Goal: Information Seeking & Learning: Compare options

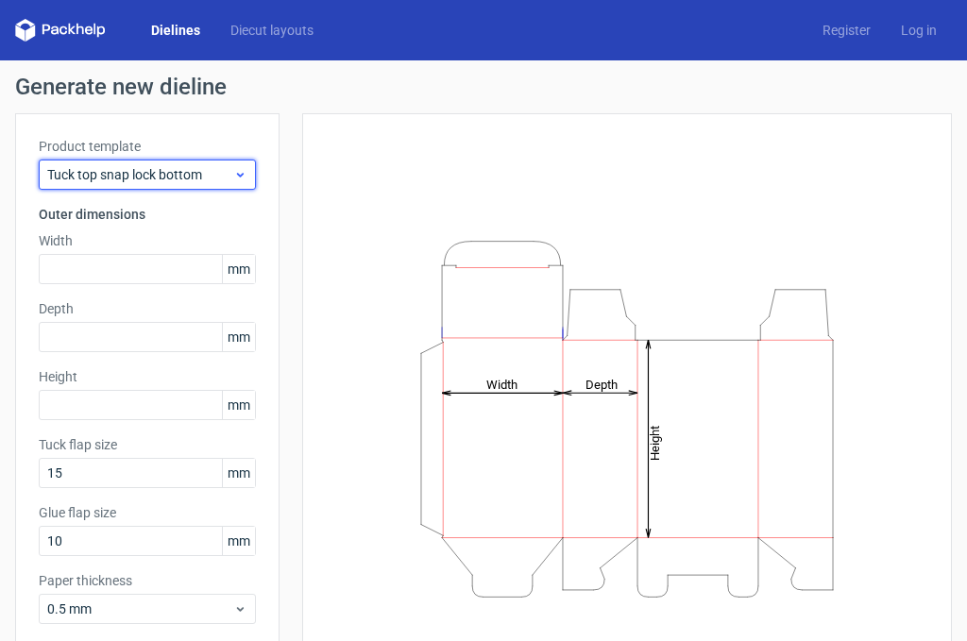
click at [188, 179] on span "Tuck top snap lock bottom" at bounding box center [140, 174] width 186 height 19
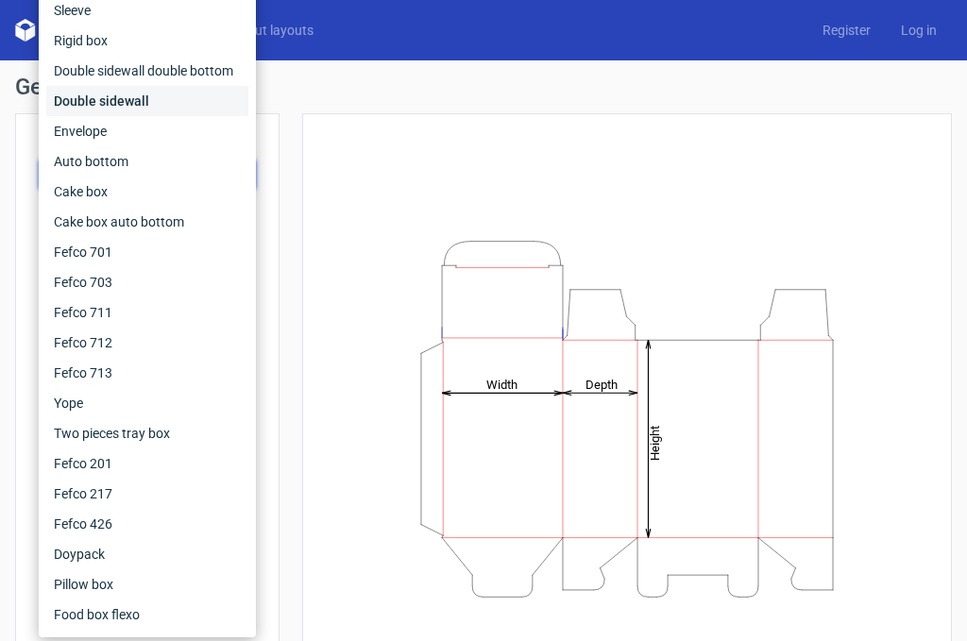
click at [117, 97] on div "Double sidewall" at bounding box center [147, 101] width 202 height 30
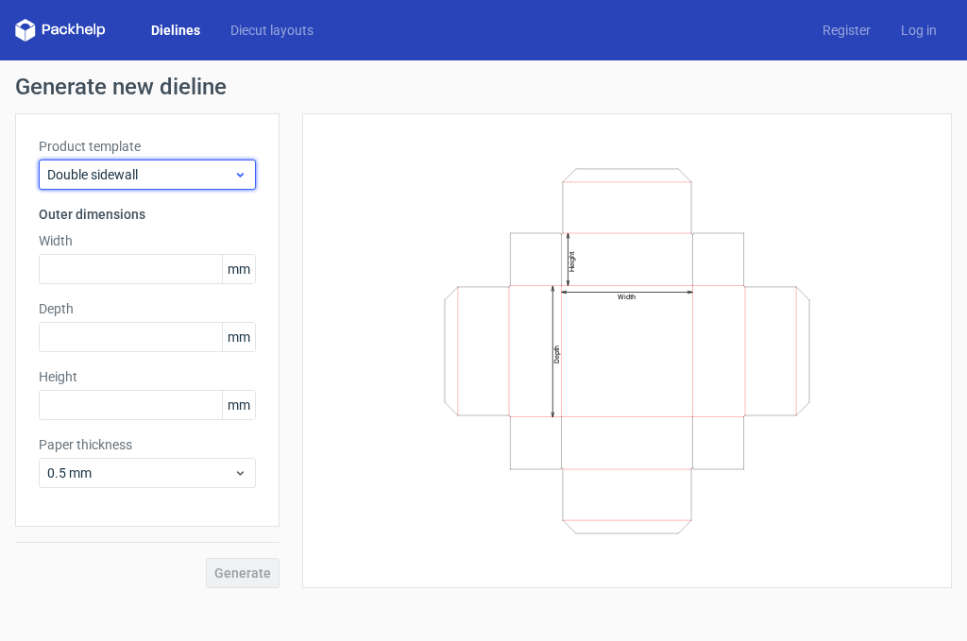
click at [212, 169] on span "Double sidewall" at bounding box center [140, 174] width 186 height 19
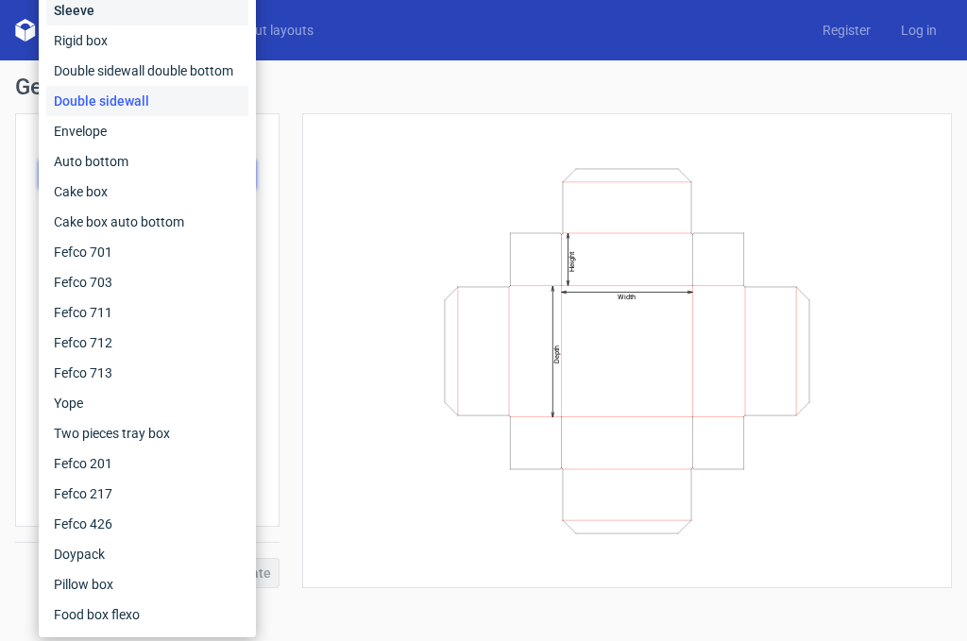
click at [78, 13] on div "Sleeve" at bounding box center [147, 10] width 202 height 30
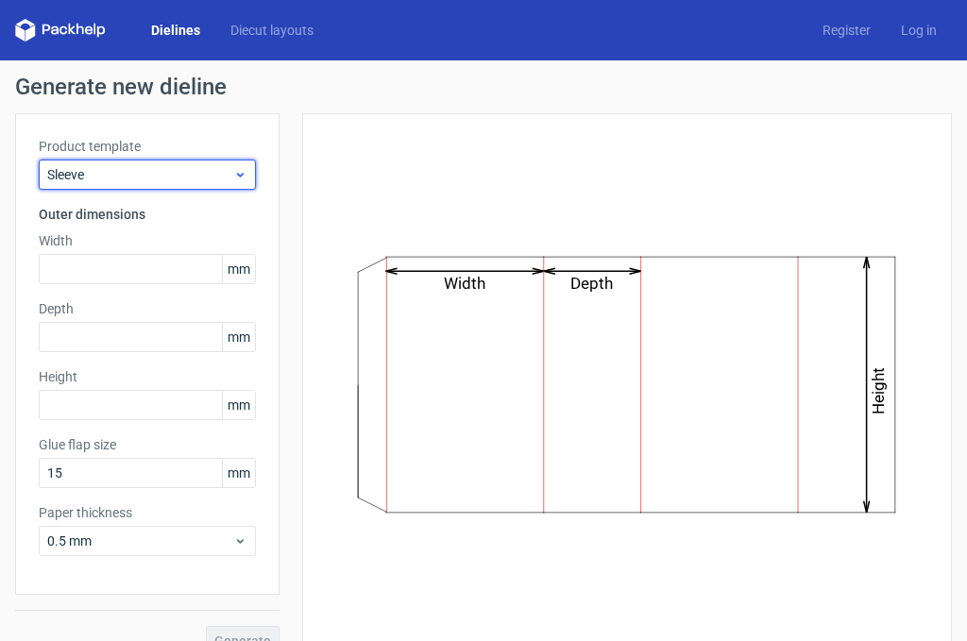
click at [178, 176] on span "Sleeve" at bounding box center [140, 174] width 186 height 19
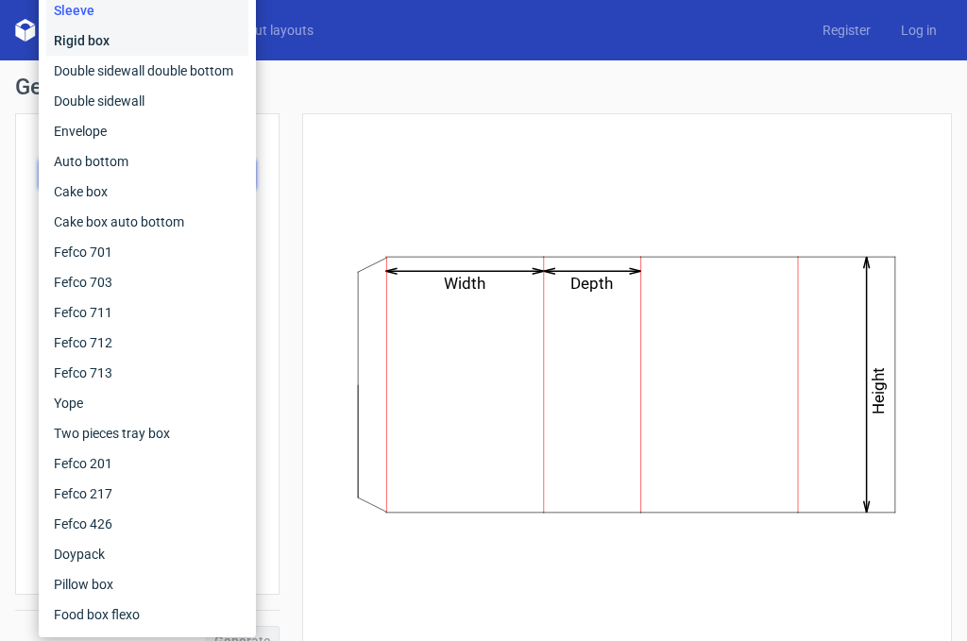
click at [81, 47] on div "Rigid box" at bounding box center [147, 41] width 202 height 30
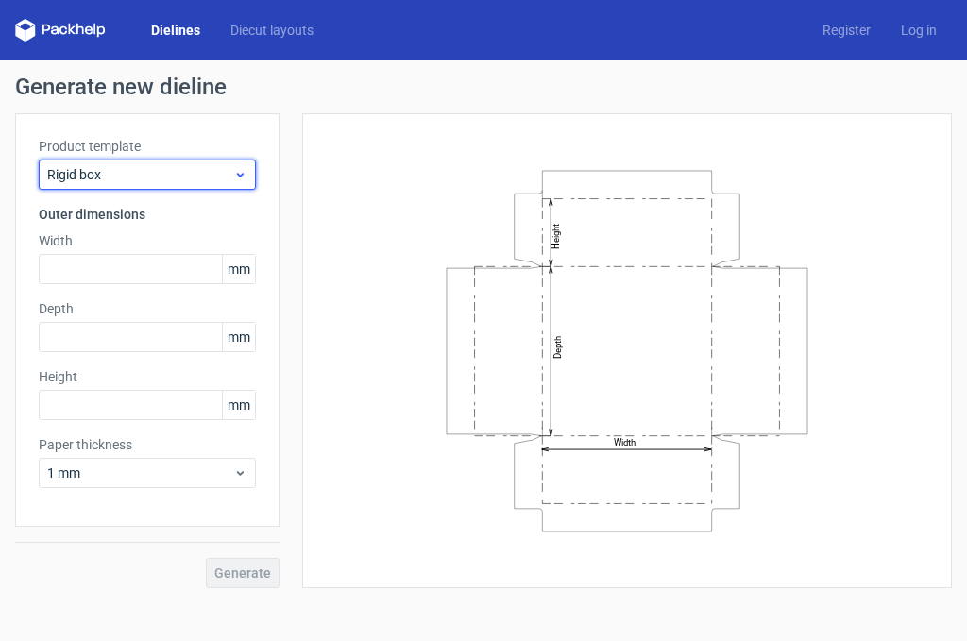
click at [131, 179] on span "Rigid box" at bounding box center [140, 174] width 186 height 19
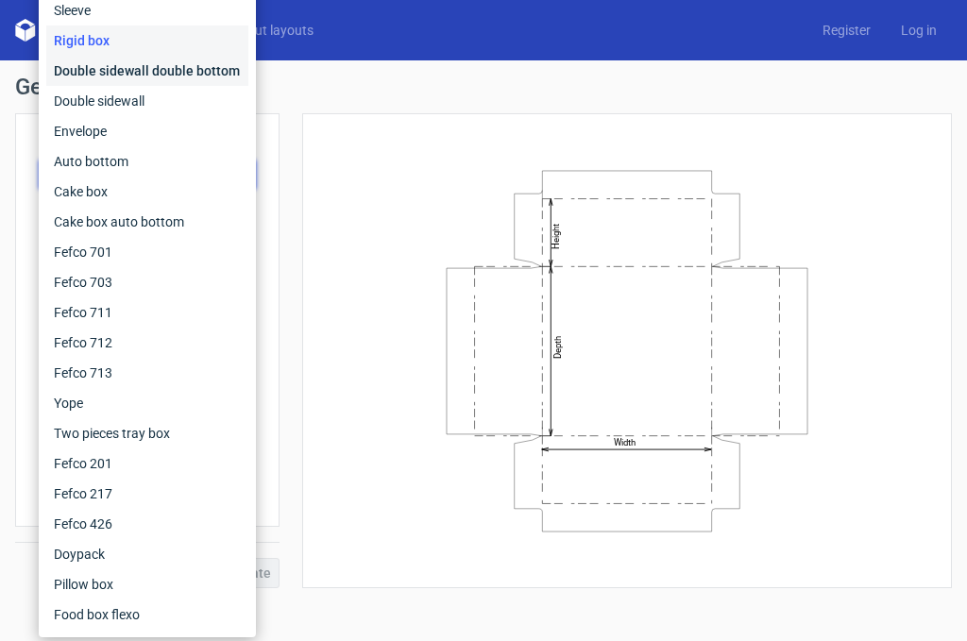
click at [98, 71] on div "Double sidewall double bottom" at bounding box center [147, 71] width 202 height 30
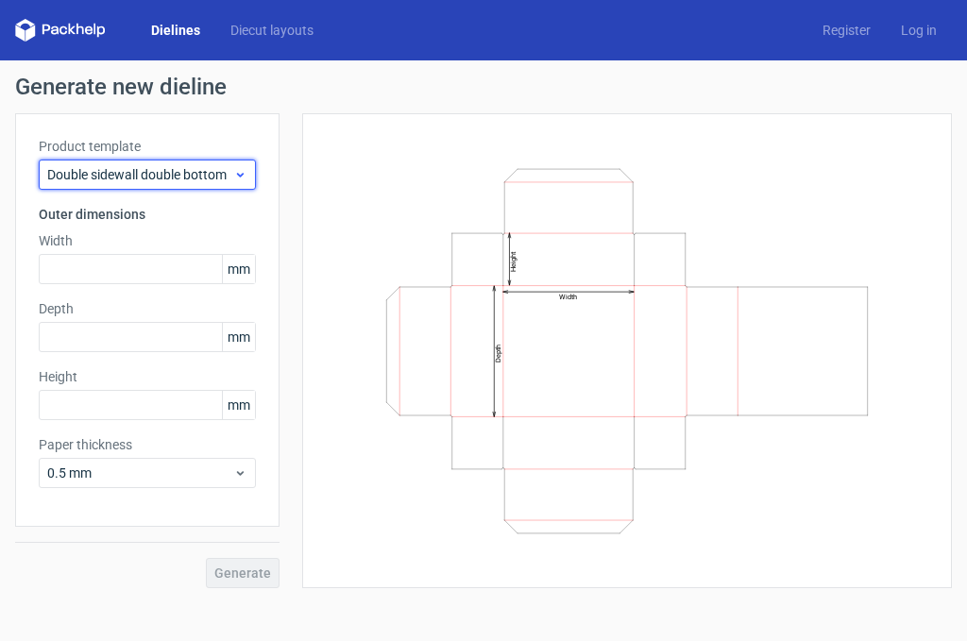
click at [118, 171] on span "Double sidewall double bottom" at bounding box center [140, 174] width 186 height 19
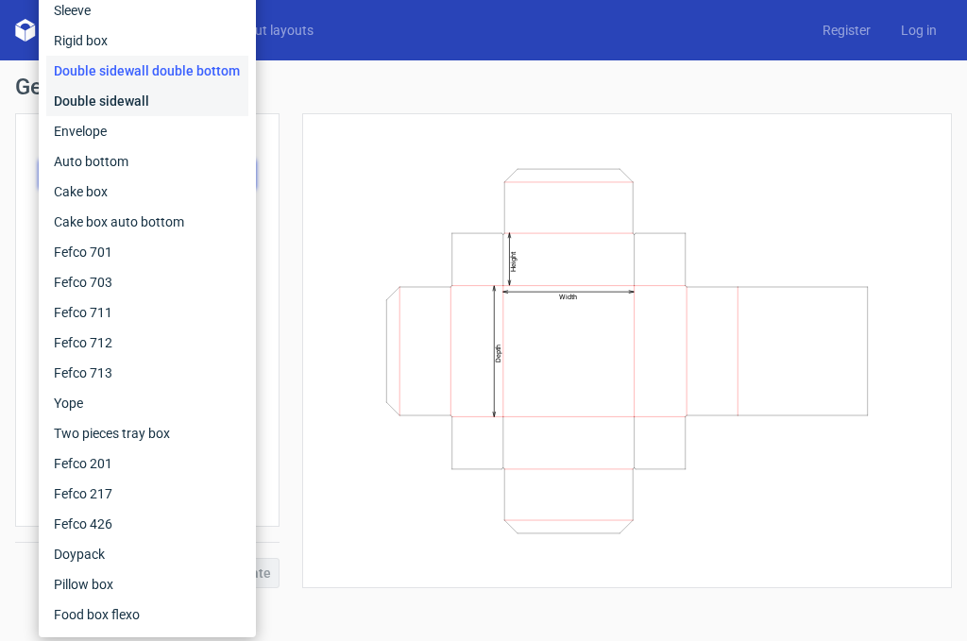
click at [100, 107] on div "Double sidewall" at bounding box center [147, 101] width 202 height 30
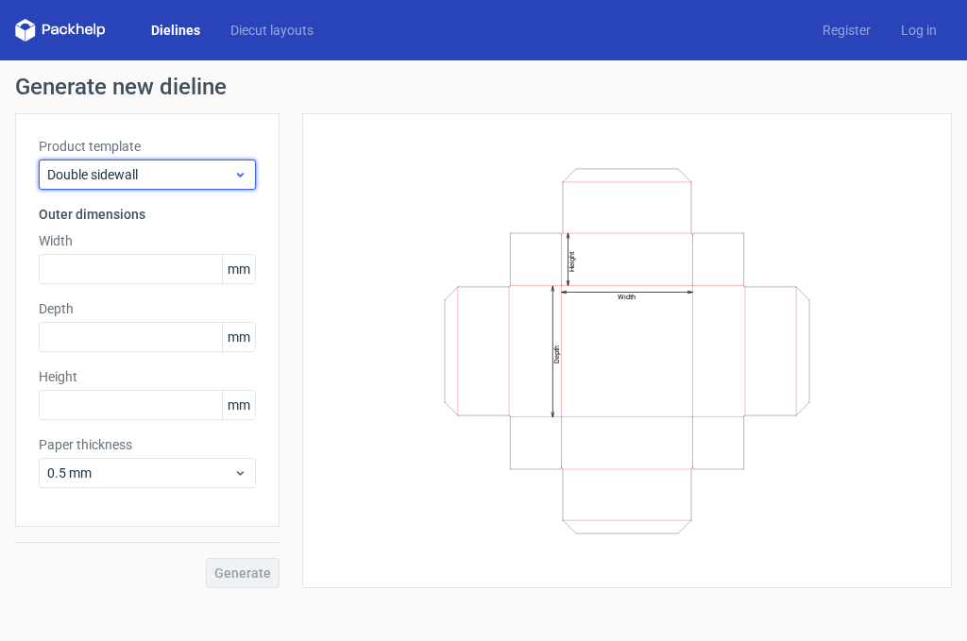
click at [113, 172] on span "Double sidewall" at bounding box center [140, 174] width 186 height 19
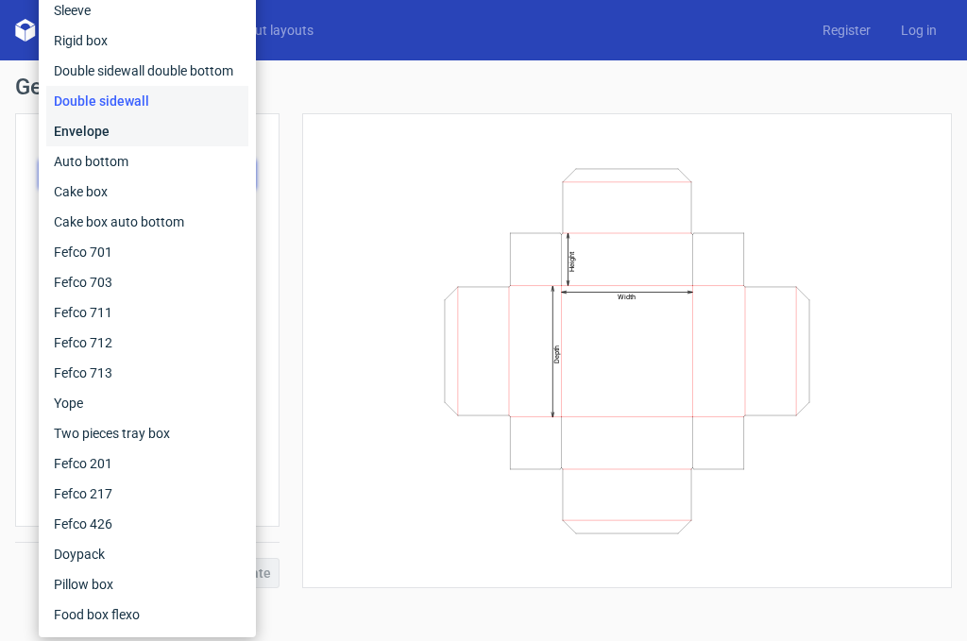
click at [102, 128] on div "Envelope" at bounding box center [147, 131] width 202 height 30
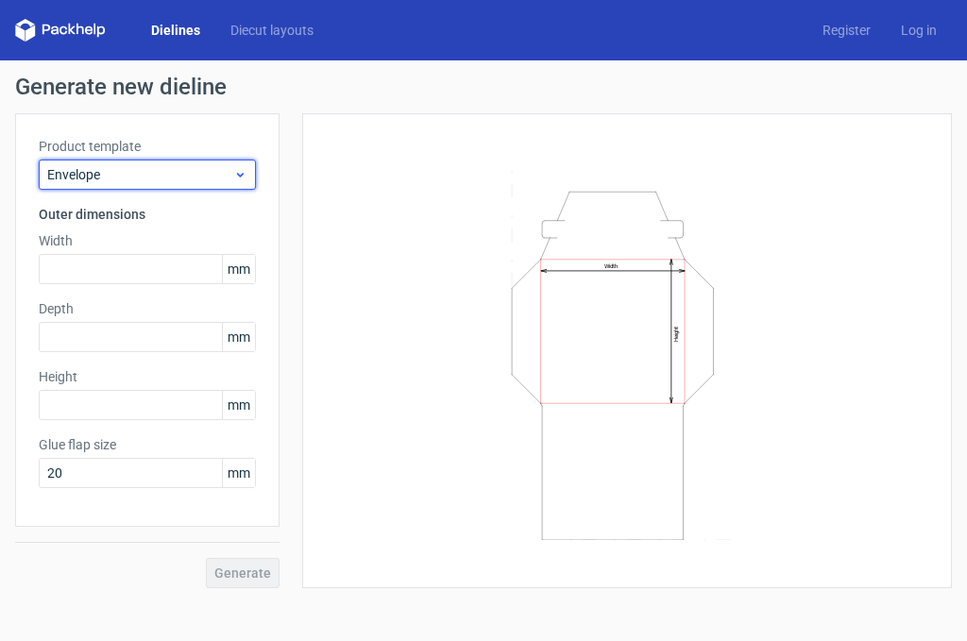
click at [121, 163] on div "Envelope" at bounding box center [147, 175] width 217 height 30
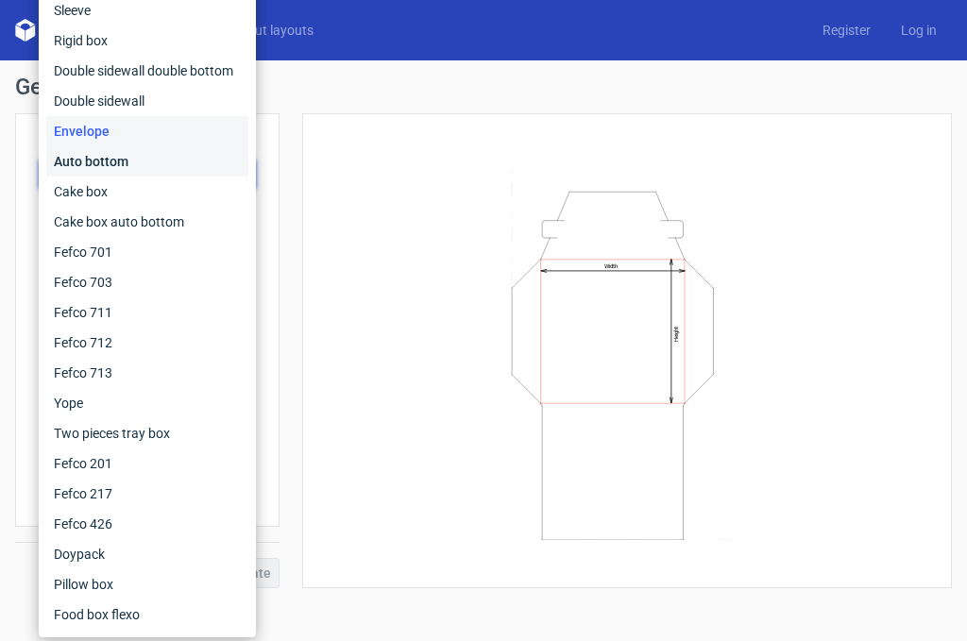
click at [106, 155] on div "Auto bottom" at bounding box center [147, 161] width 202 height 30
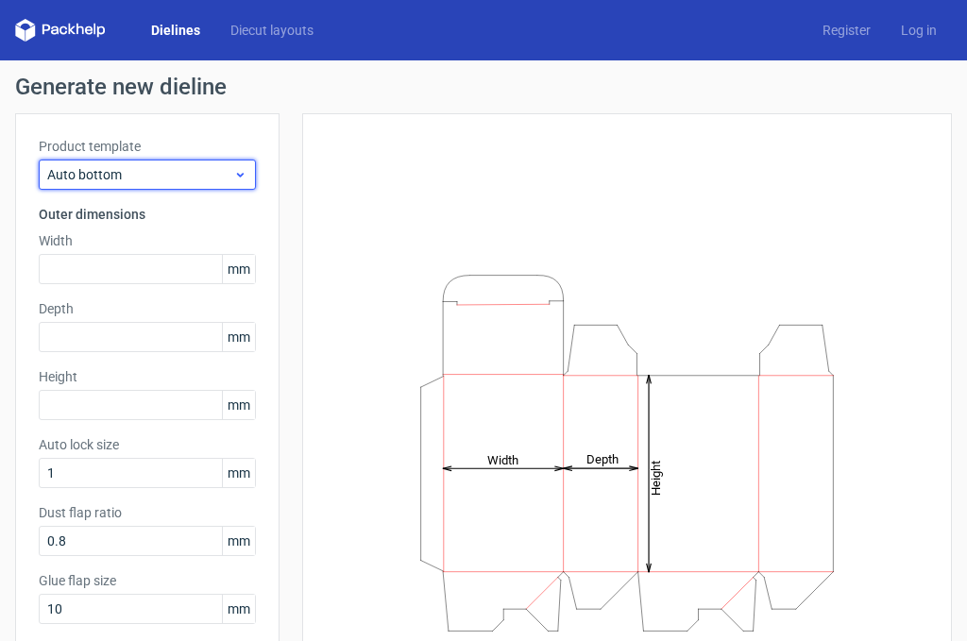
click at [119, 177] on span "Auto bottom" at bounding box center [140, 174] width 186 height 19
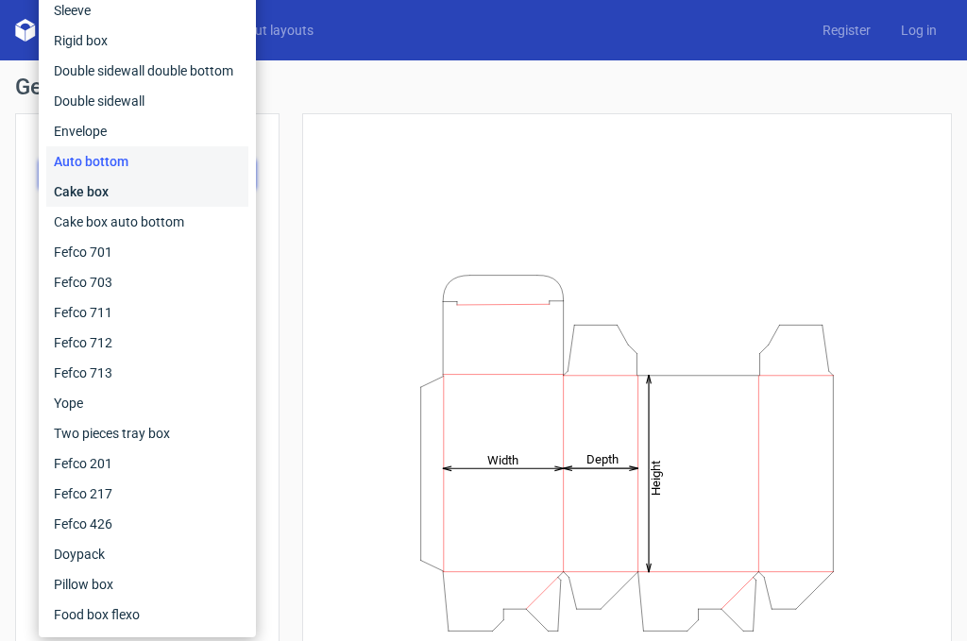
click at [105, 195] on div "Cake box" at bounding box center [147, 192] width 202 height 30
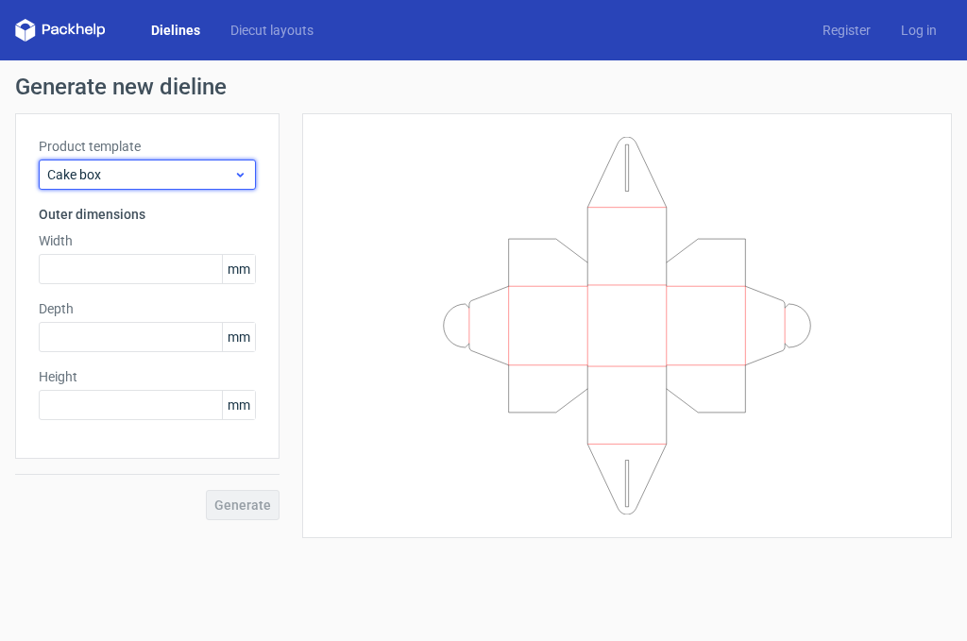
click at [122, 179] on span "Cake box" at bounding box center [140, 174] width 186 height 19
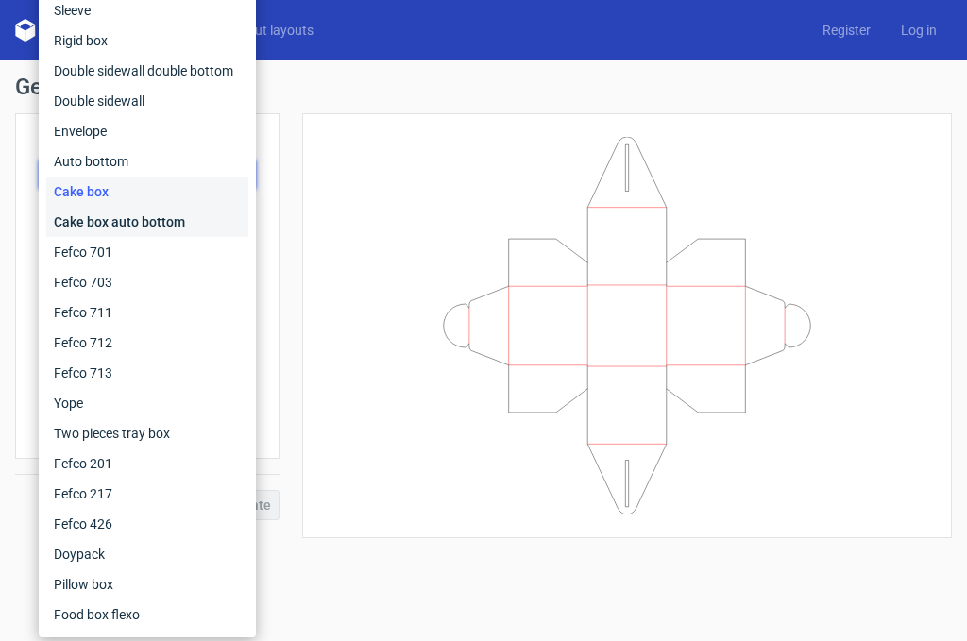
click at [111, 222] on div "Cake box auto bottom" at bounding box center [147, 222] width 202 height 30
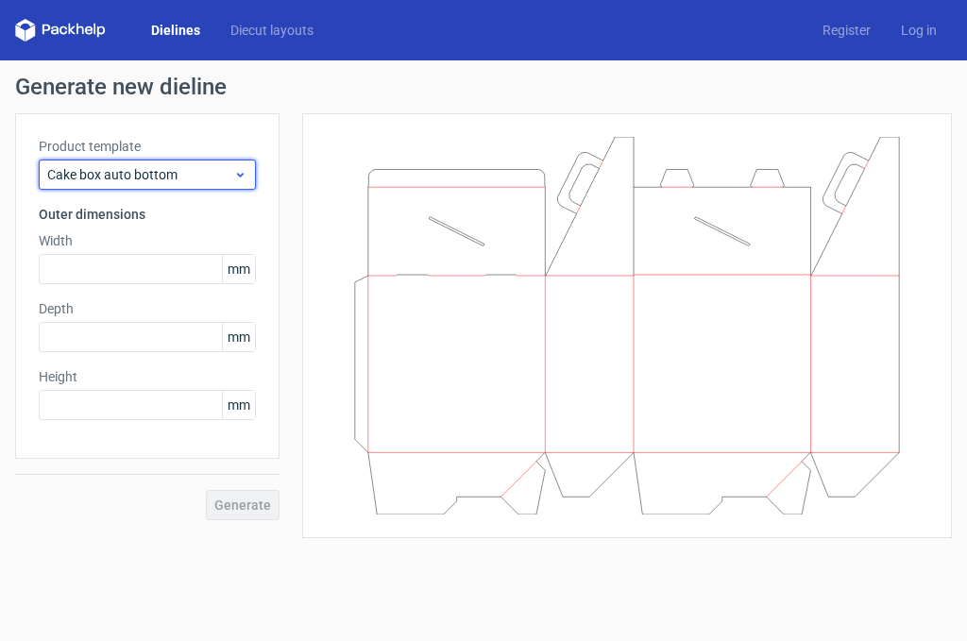
click at [125, 179] on span "Cake box auto bottom" at bounding box center [140, 174] width 186 height 19
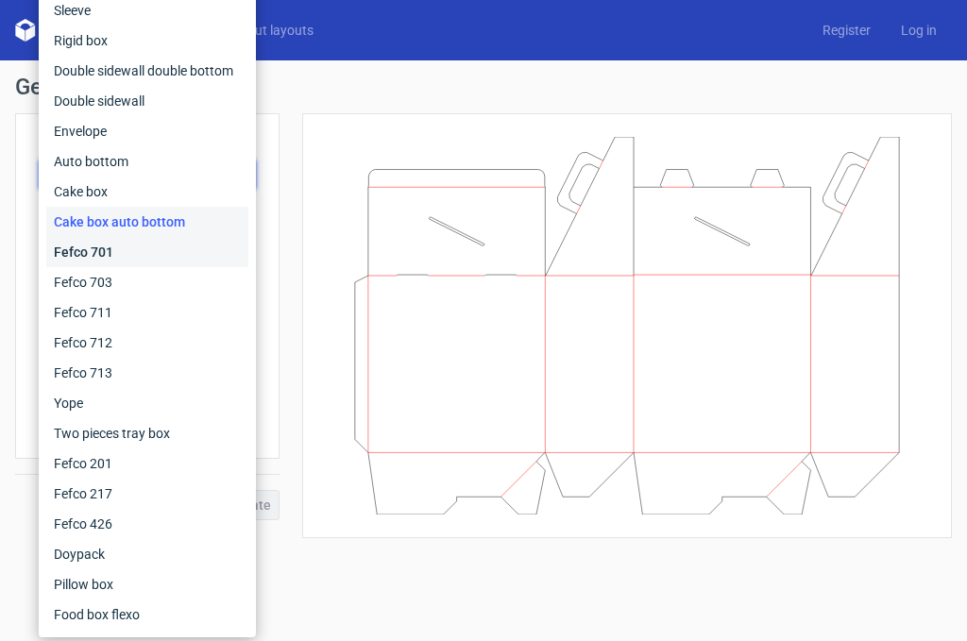
click at [110, 251] on div "Fefco 701" at bounding box center [147, 252] width 202 height 30
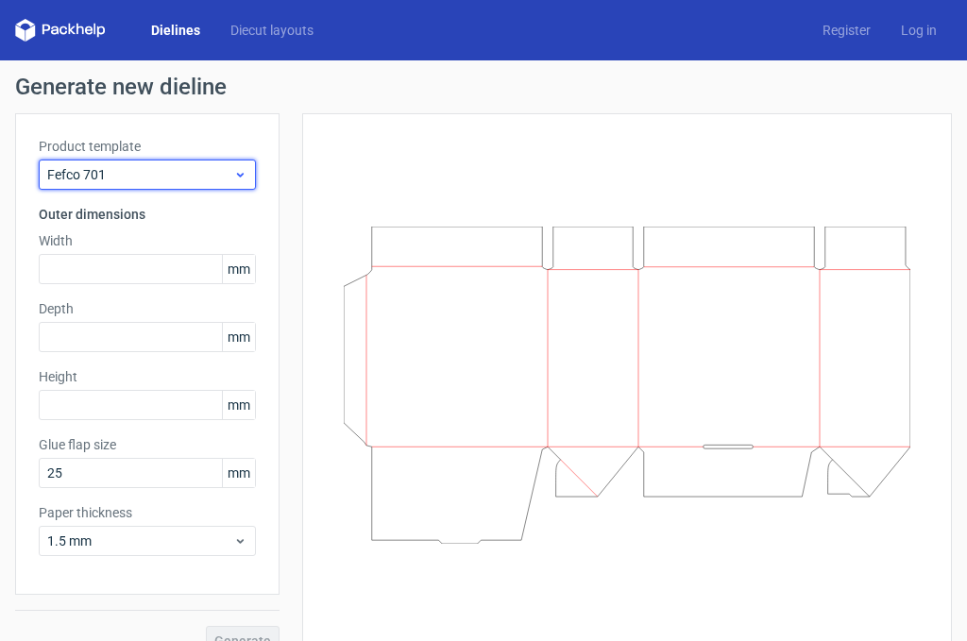
click at [110, 178] on span "Fefco 701" at bounding box center [140, 174] width 186 height 19
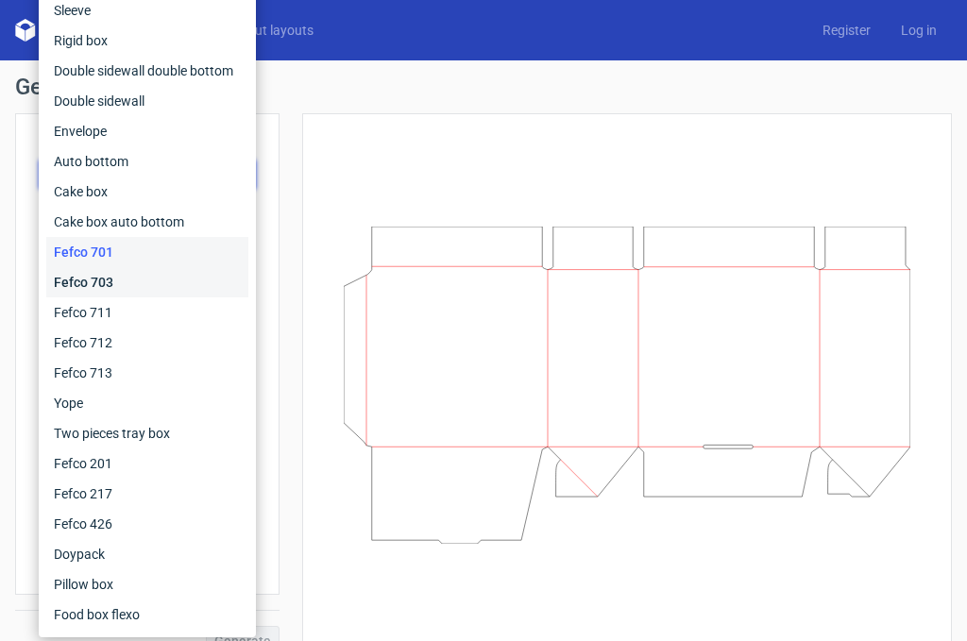
click at [98, 268] on div "Fefco 703" at bounding box center [147, 282] width 202 height 30
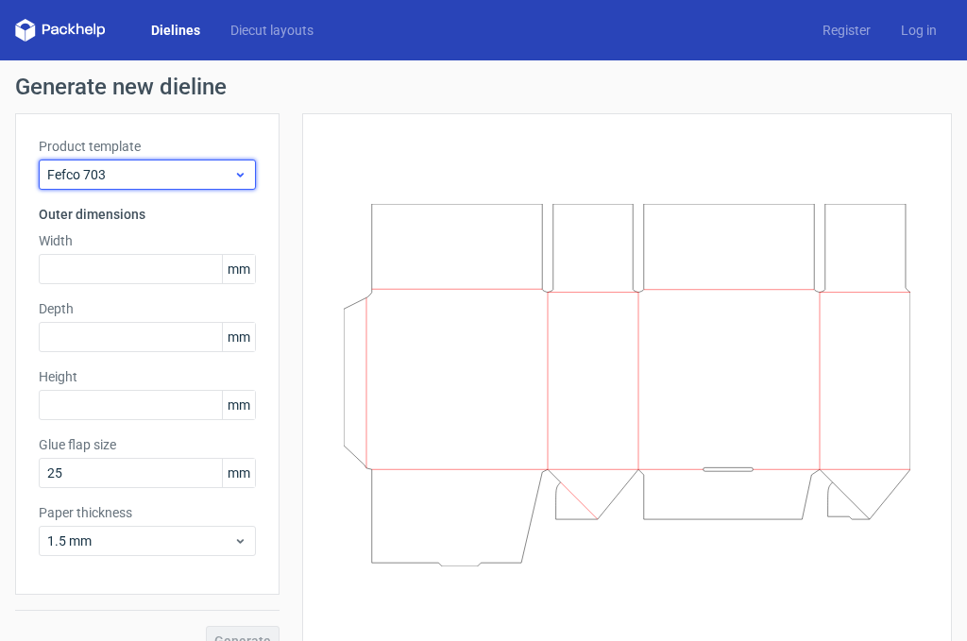
click at [107, 179] on span "Fefco 703" at bounding box center [140, 174] width 186 height 19
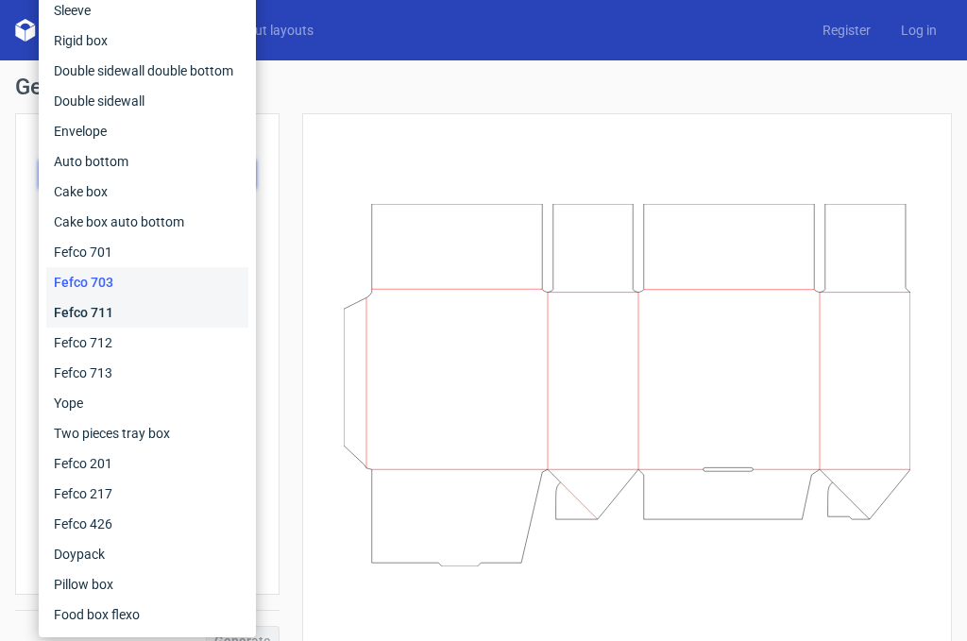
click at [79, 314] on div "Fefco 711" at bounding box center [147, 313] width 202 height 30
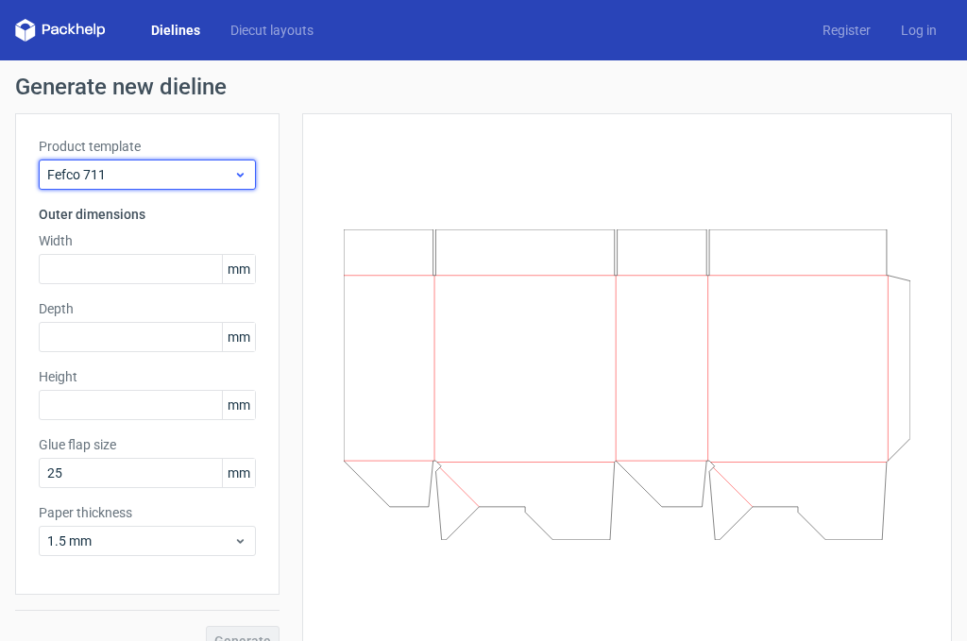
click at [111, 174] on span "Fefco 711" at bounding box center [140, 174] width 186 height 19
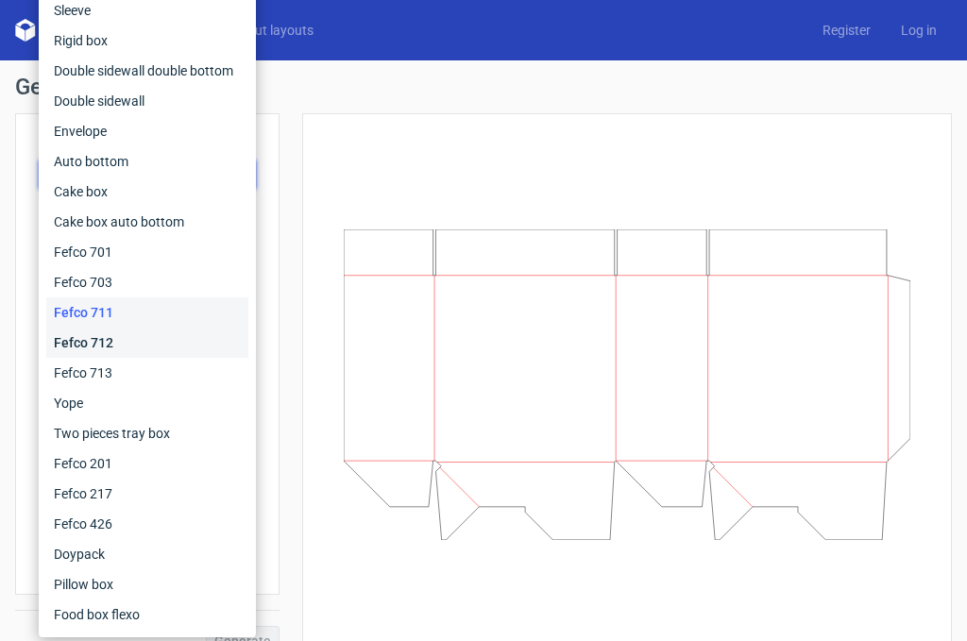
click at [83, 338] on div "Fefco 712" at bounding box center [147, 343] width 202 height 30
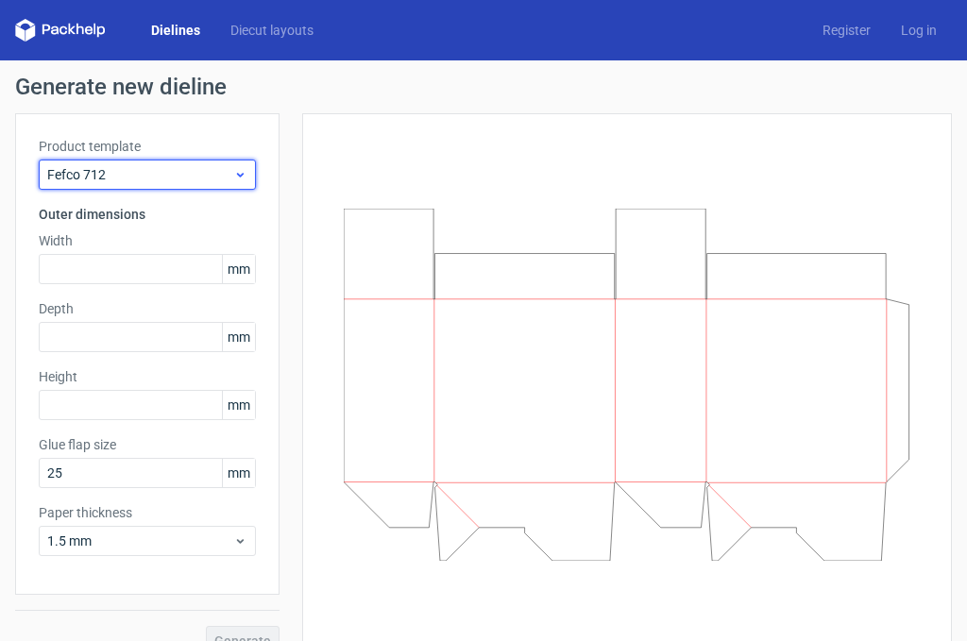
click at [117, 180] on span "Fefco 712" at bounding box center [140, 174] width 186 height 19
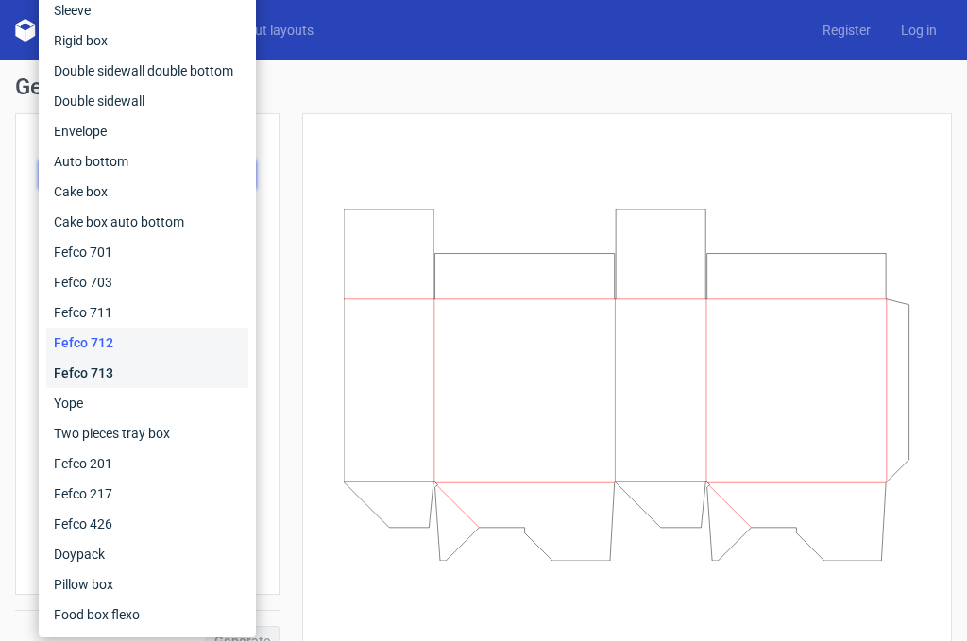
click at [79, 377] on div "Fefco 713" at bounding box center [147, 373] width 202 height 30
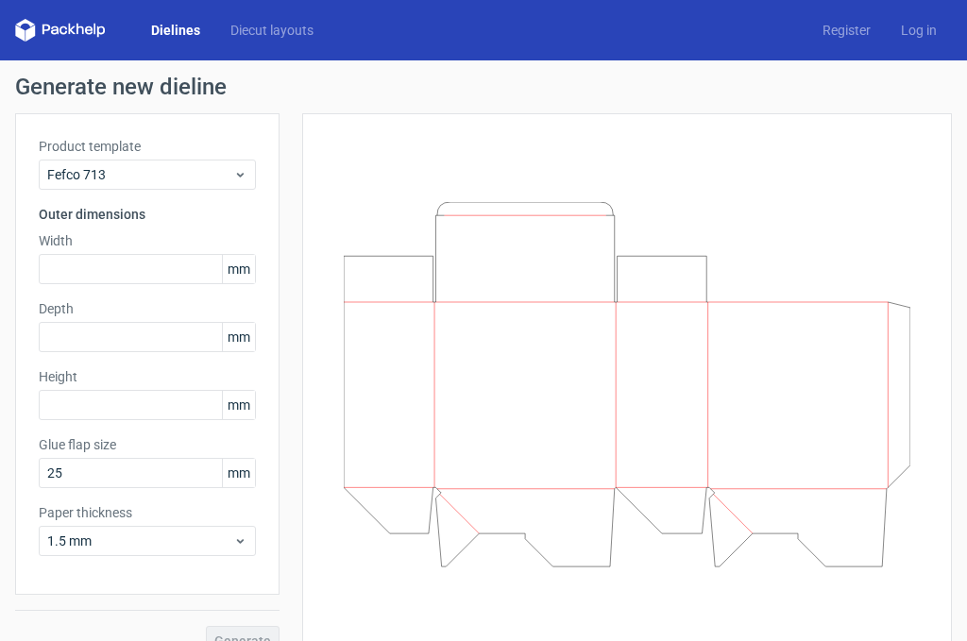
click at [132, 148] on label "Product template" at bounding box center [147, 146] width 217 height 19
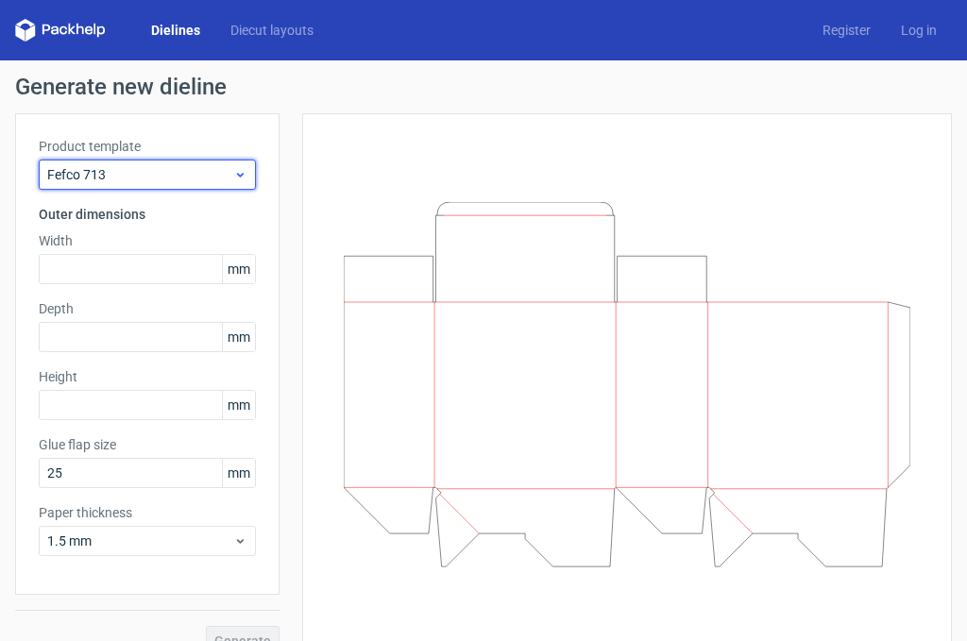
click at [105, 178] on span "Fefco 713" at bounding box center [140, 174] width 186 height 19
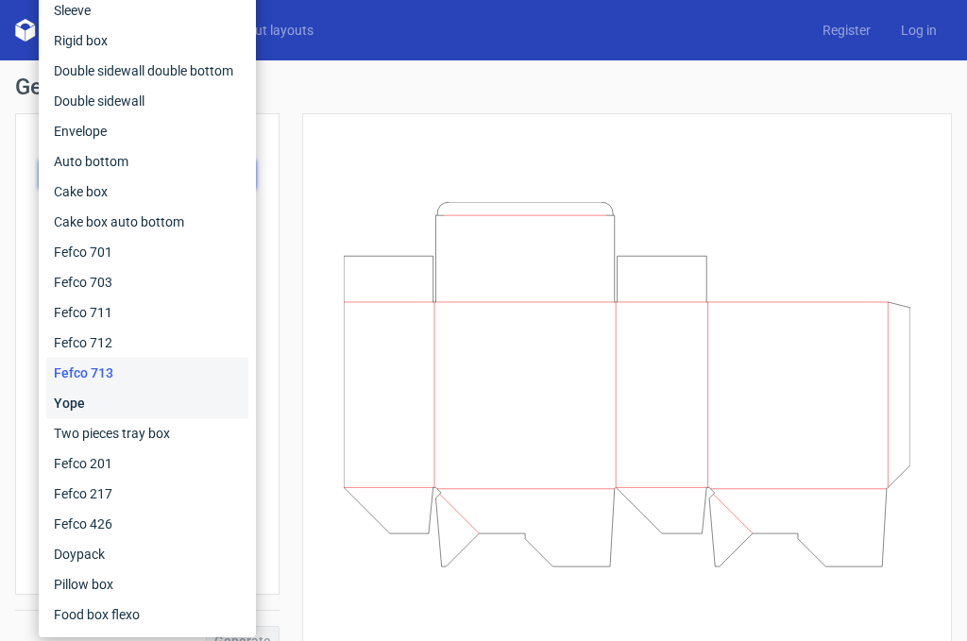
click at [73, 399] on div "Yope" at bounding box center [147, 403] width 202 height 30
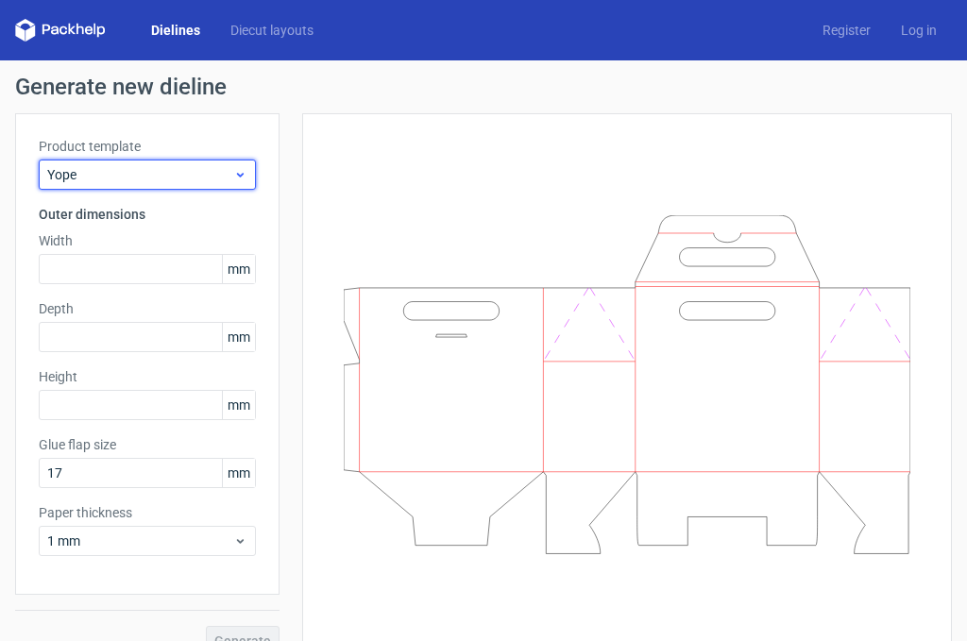
click at [113, 175] on span "Yope" at bounding box center [140, 174] width 186 height 19
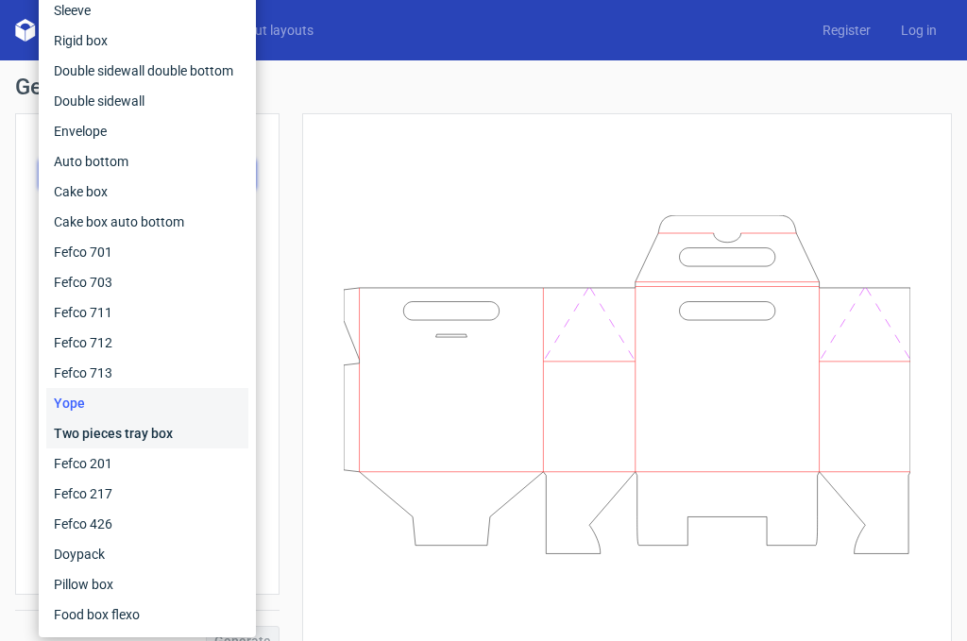
click at [93, 429] on div "Two pieces tray box" at bounding box center [147, 434] width 202 height 30
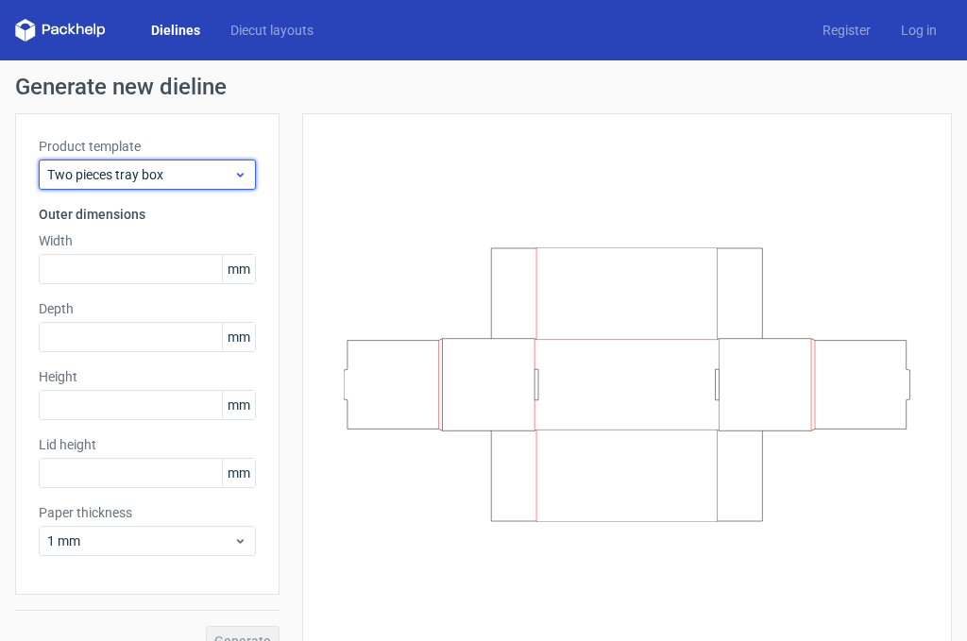
click at [115, 179] on span "Two pieces tray box" at bounding box center [140, 174] width 186 height 19
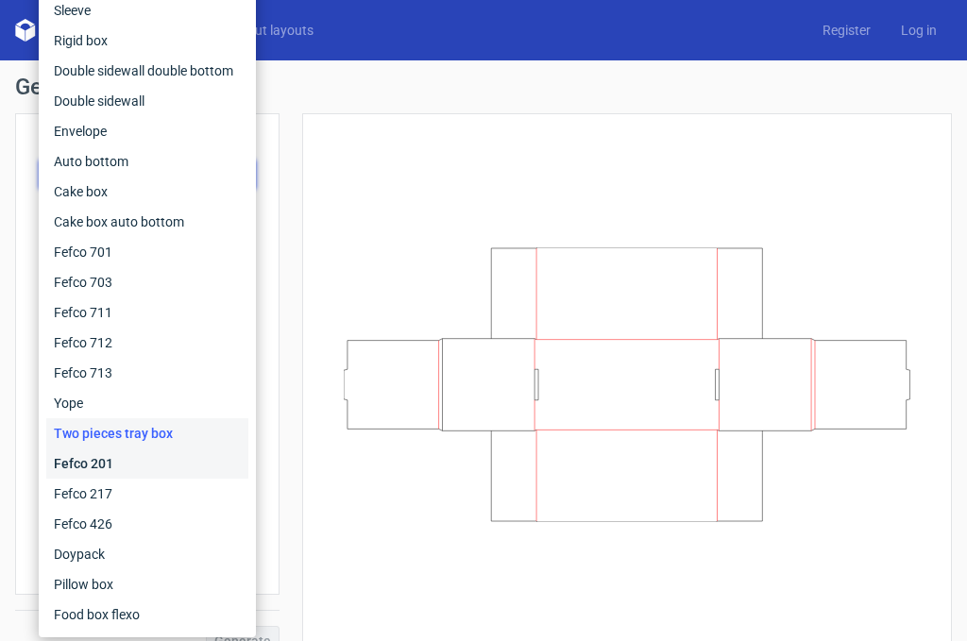
click at [86, 462] on div "Fefco 201" at bounding box center [147, 464] width 202 height 30
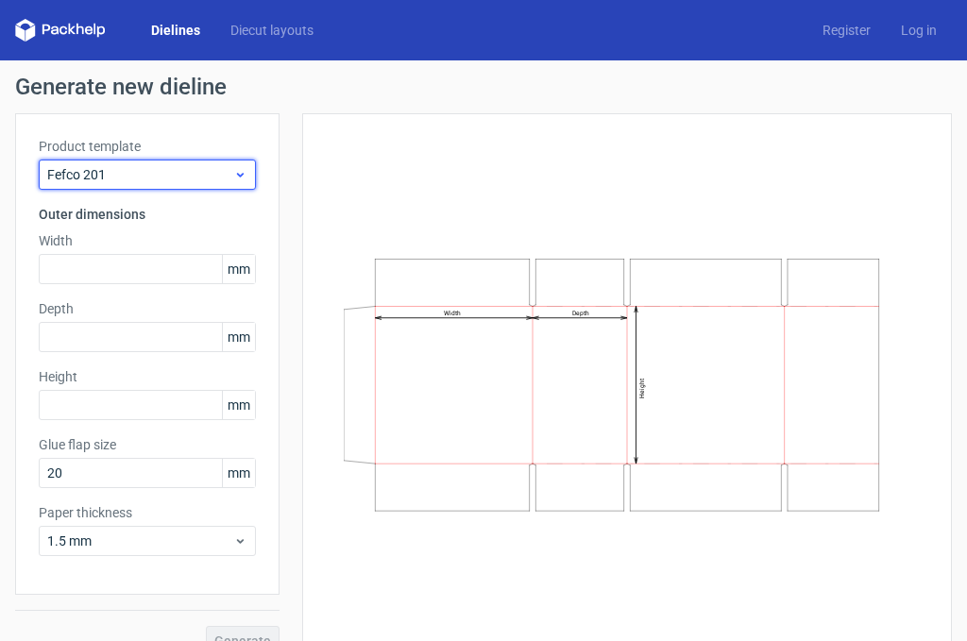
click at [119, 179] on span "Fefco 201" at bounding box center [140, 174] width 186 height 19
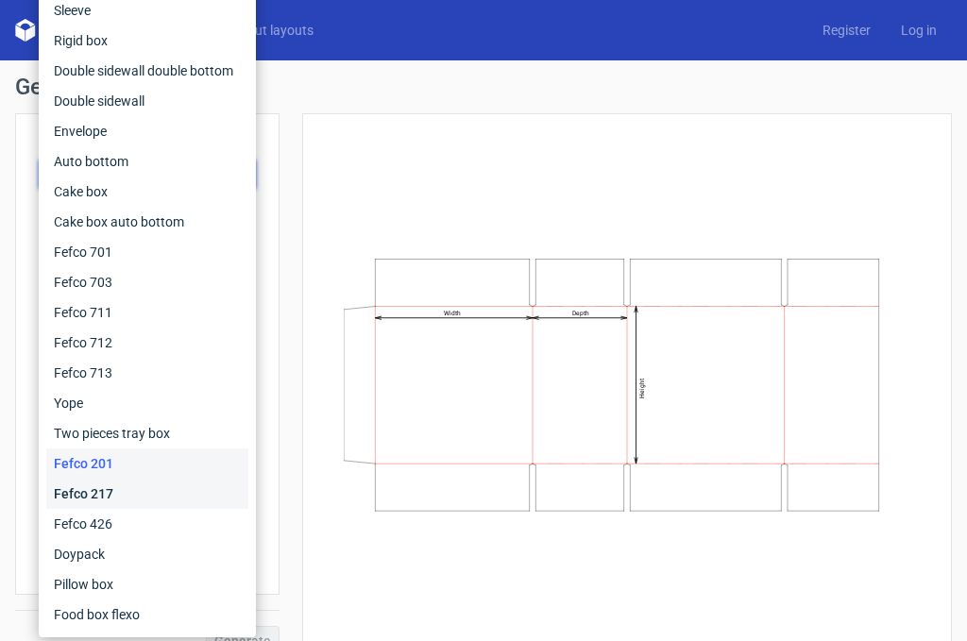
click at [84, 490] on div "Fefco 217" at bounding box center [147, 494] width 202 height 30
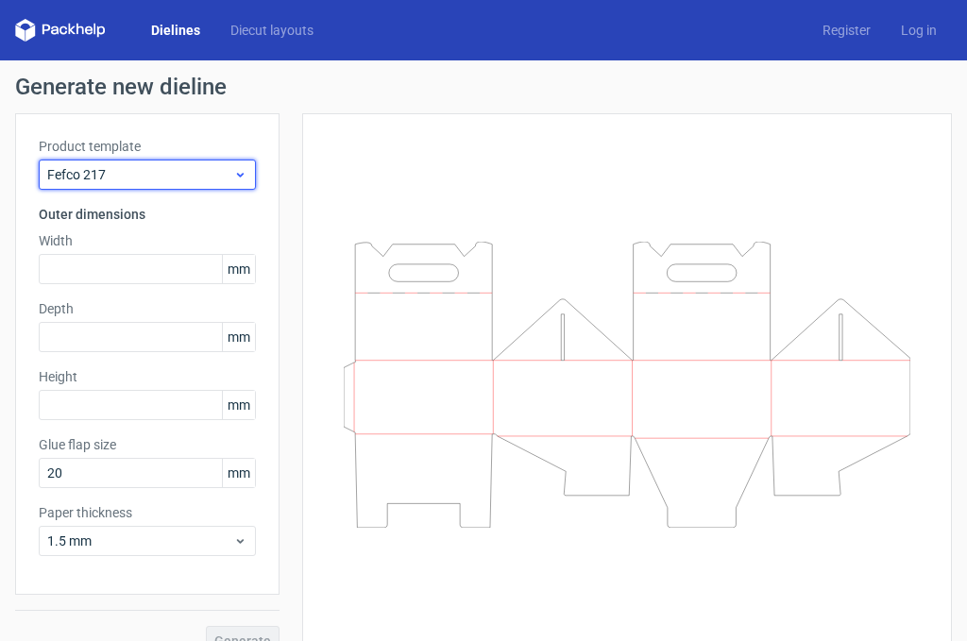
click at [141, 177] on span "Fefco 217" at bounding box center [140, 174] width 186 height 19
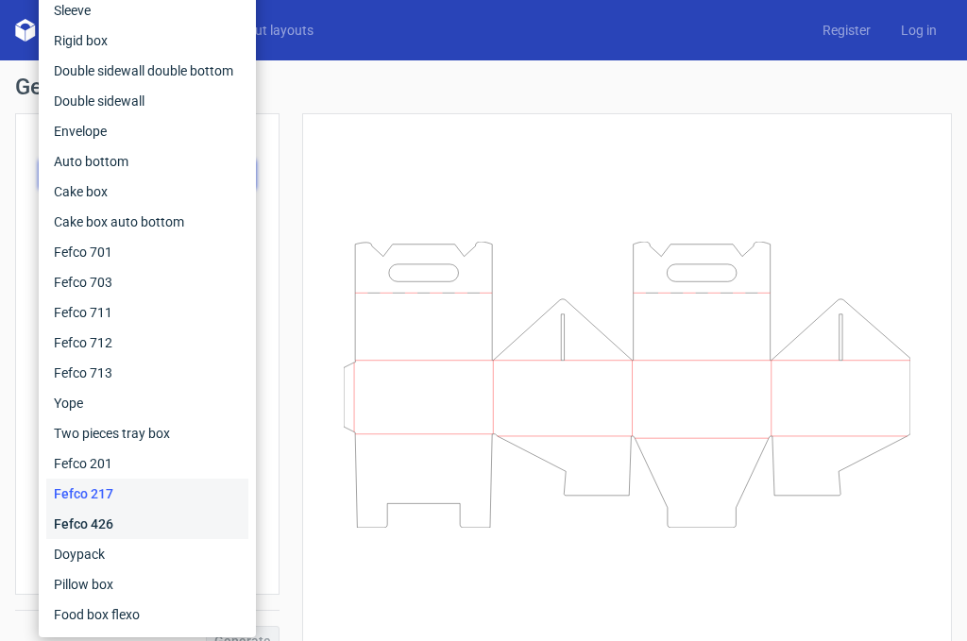
drag, startPoint x: 111, startPoint y: 523, endPoint x: 108, endPoint y: 509, distance: 14.5
click at [108, 521] on div "Fefco 426" at bounding box center [147, 524] width 202 height 30
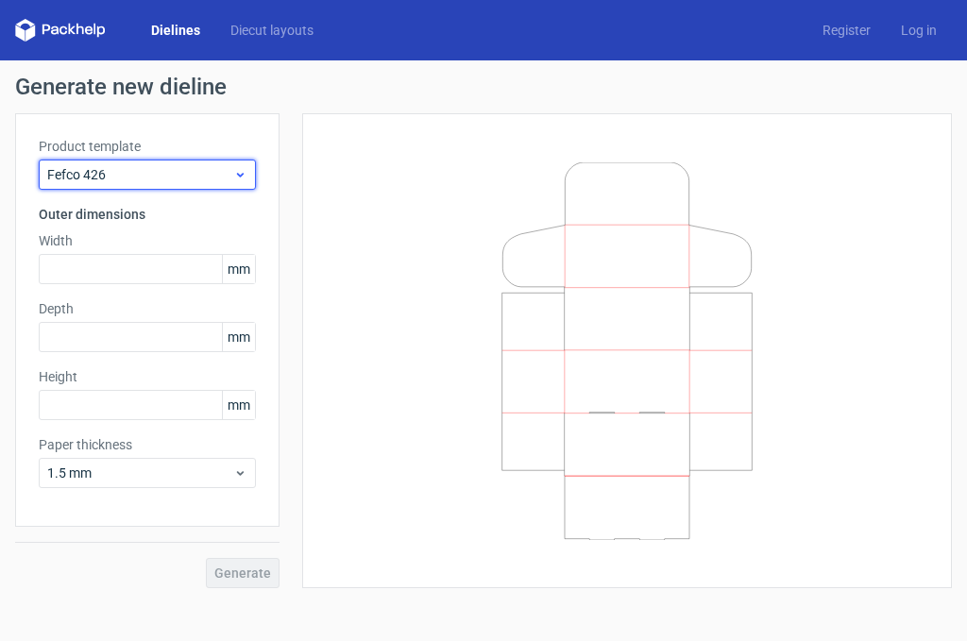
click at [110, 171] on span "Fefco 426" at bounding box center [140, 174] width 186 height 19
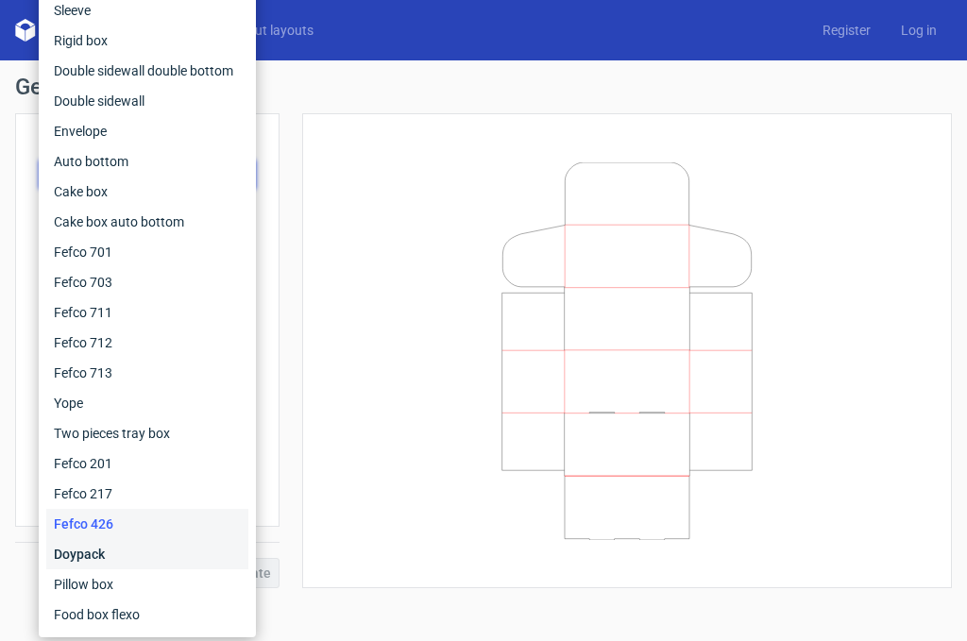
click at [103, 547] on div "Doypack" at bounding box center [147, 554] width 202 height 30
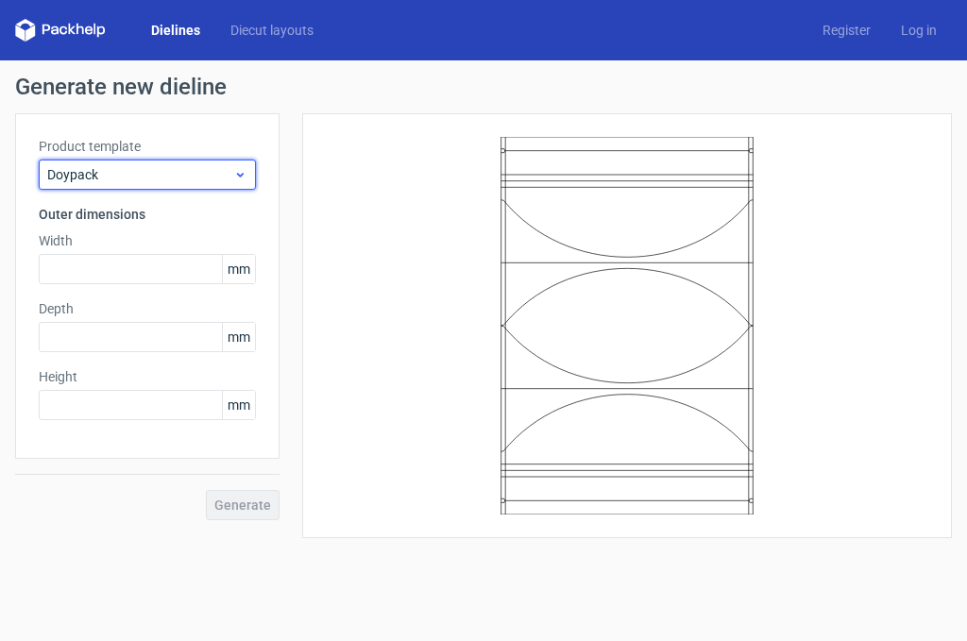
click at [93, 167] on span "Doypack" at bounding box center [140, 174] width 186 height 19
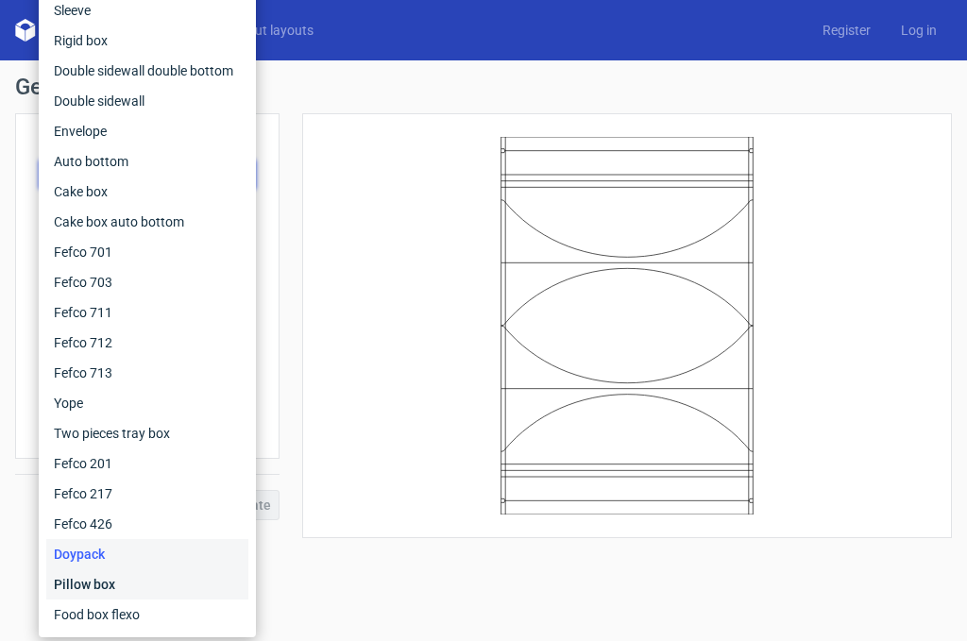
click at [96, 576] on div "Pillow box" at bounding box center [147, 585] width 202 height 30
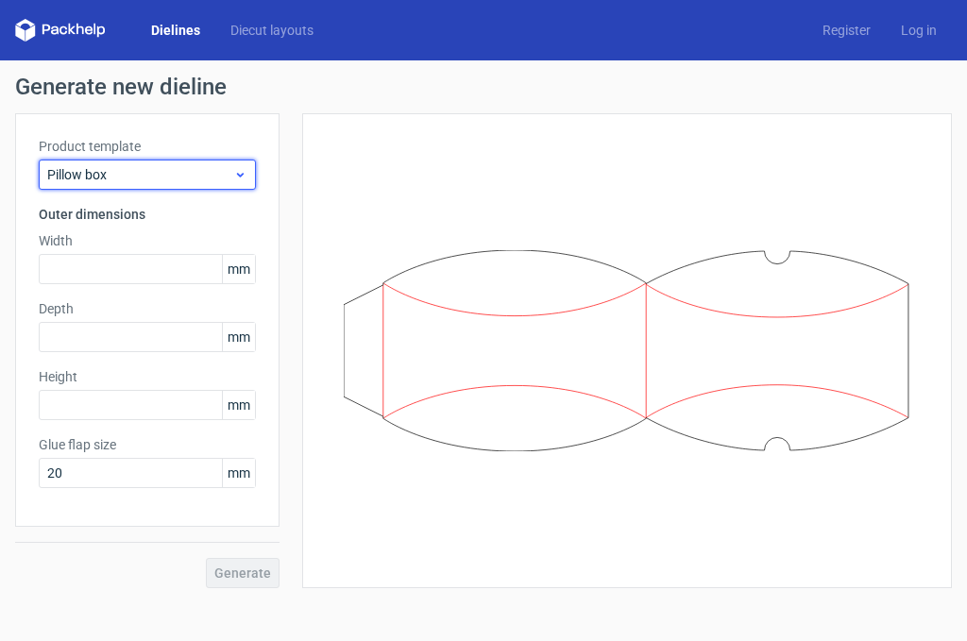
click at [109, 175] on span "Pillow box" at bounding box center [140, 174] width 186 height 19
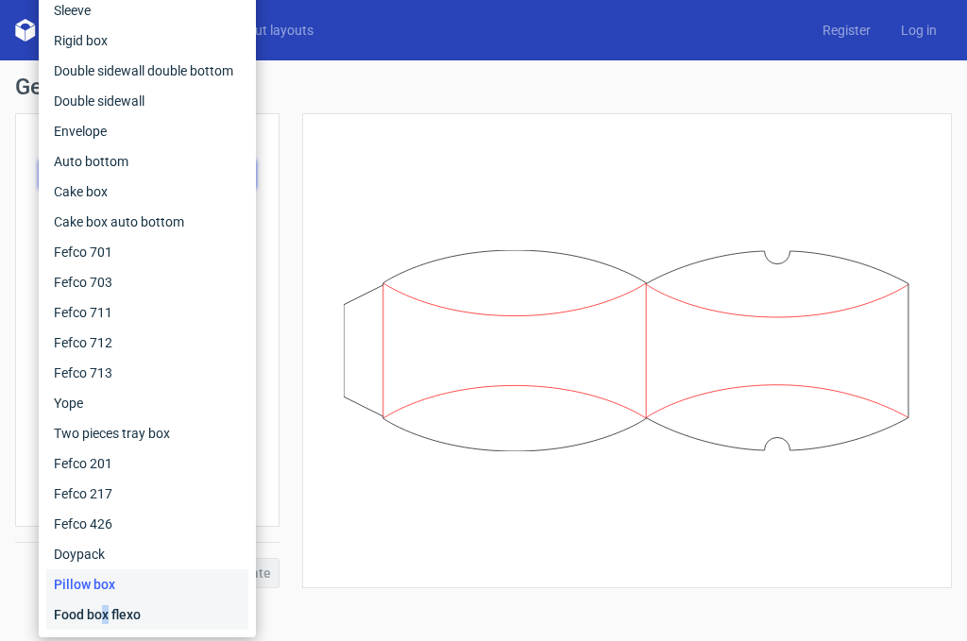
drag, startPoint x: 106, startPoint y: 612, endPoint x: 116, endPoint y: 544, distance: 68.8
click at [102, 612] on div "Food box flexo" at bounding box center [147, 615] width 202 height 30
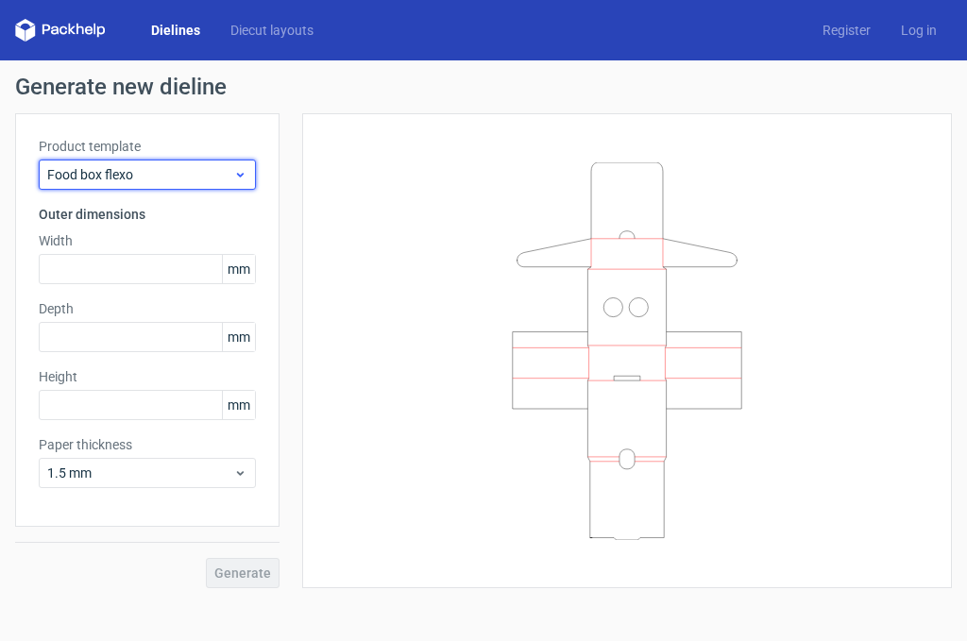
click at [145, 169] on span "Food box flexo" at bounding box center [140, 174] width 186 height 19
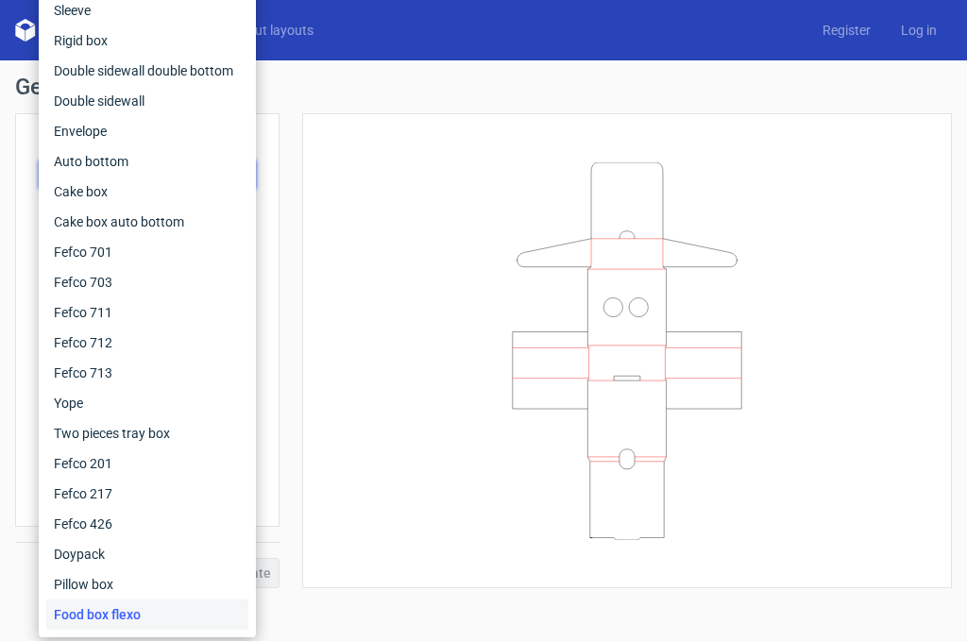
click at [392, 428] on icon at bounding box center [627, 351] width 567 height 378
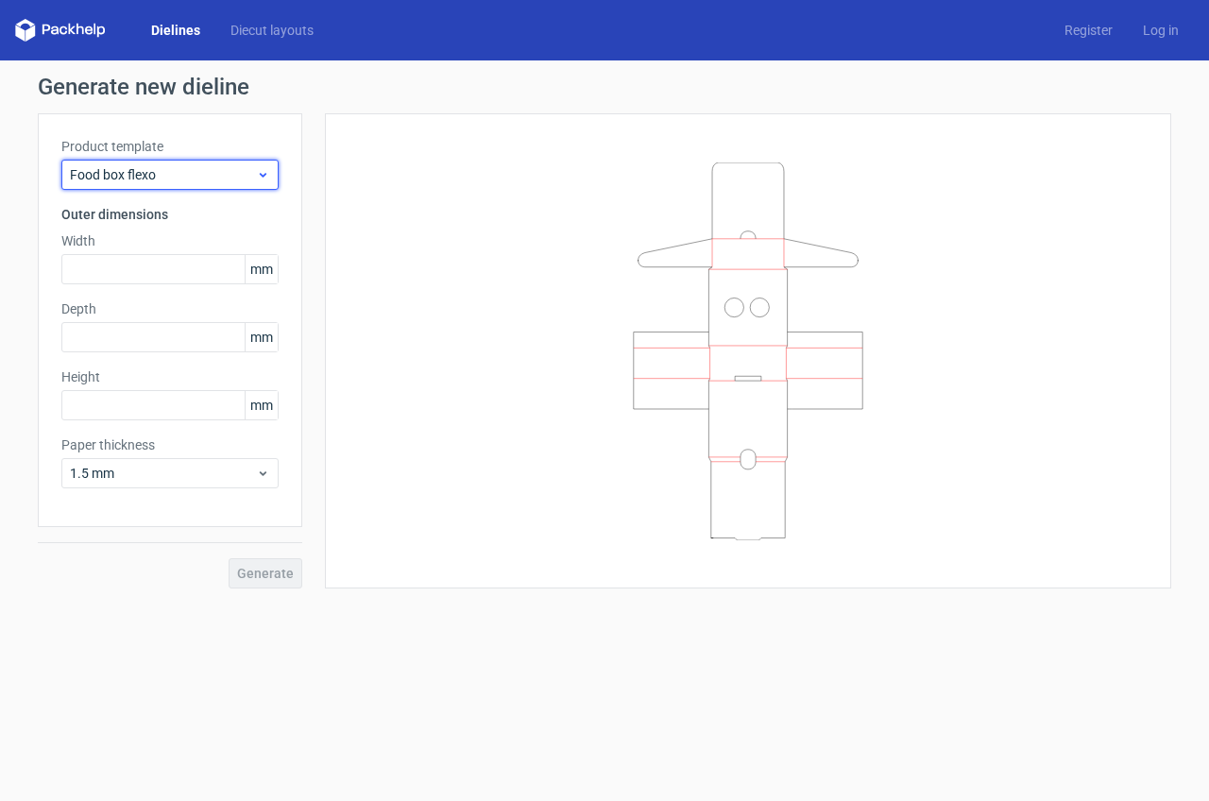
click at [186, 167] on span "Food box flexo" at bounding box center [163, 174] width 186 height 19
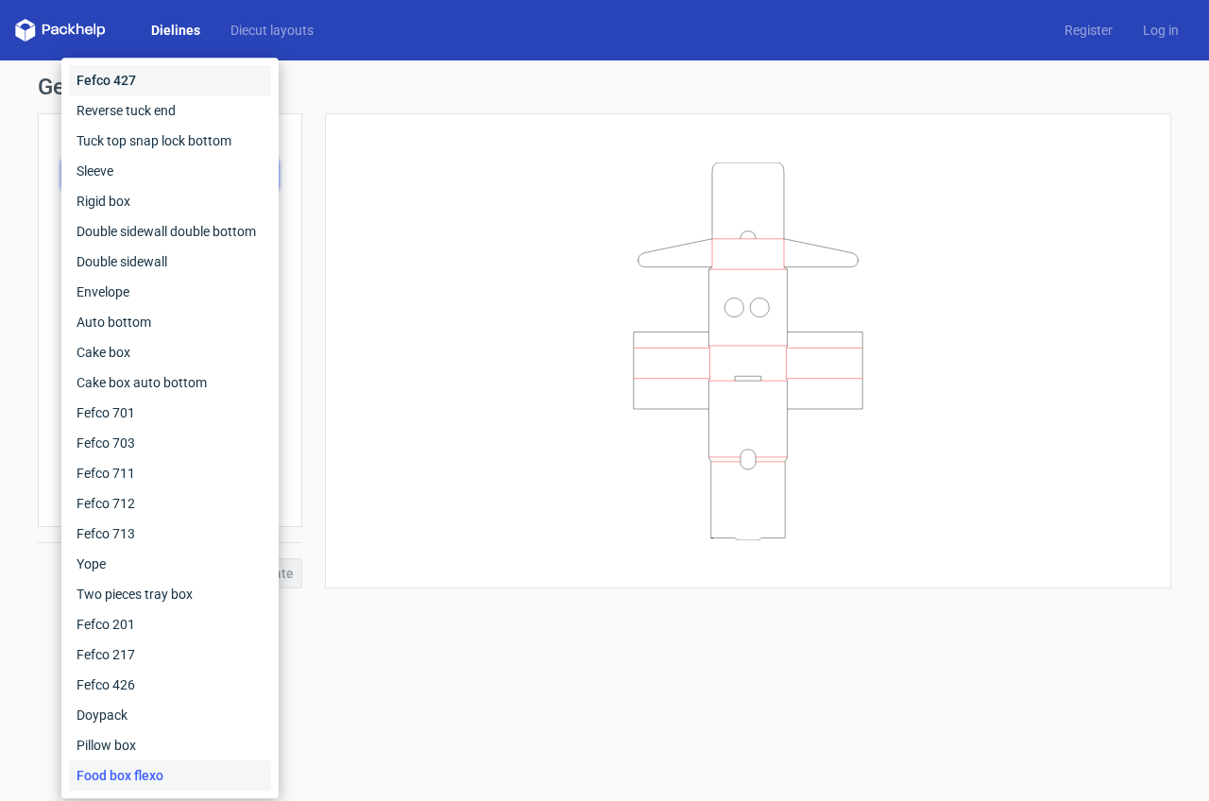
click at [118, 81] on div "Fefco 427" at bounding box center [170, 80] width 202 height 30
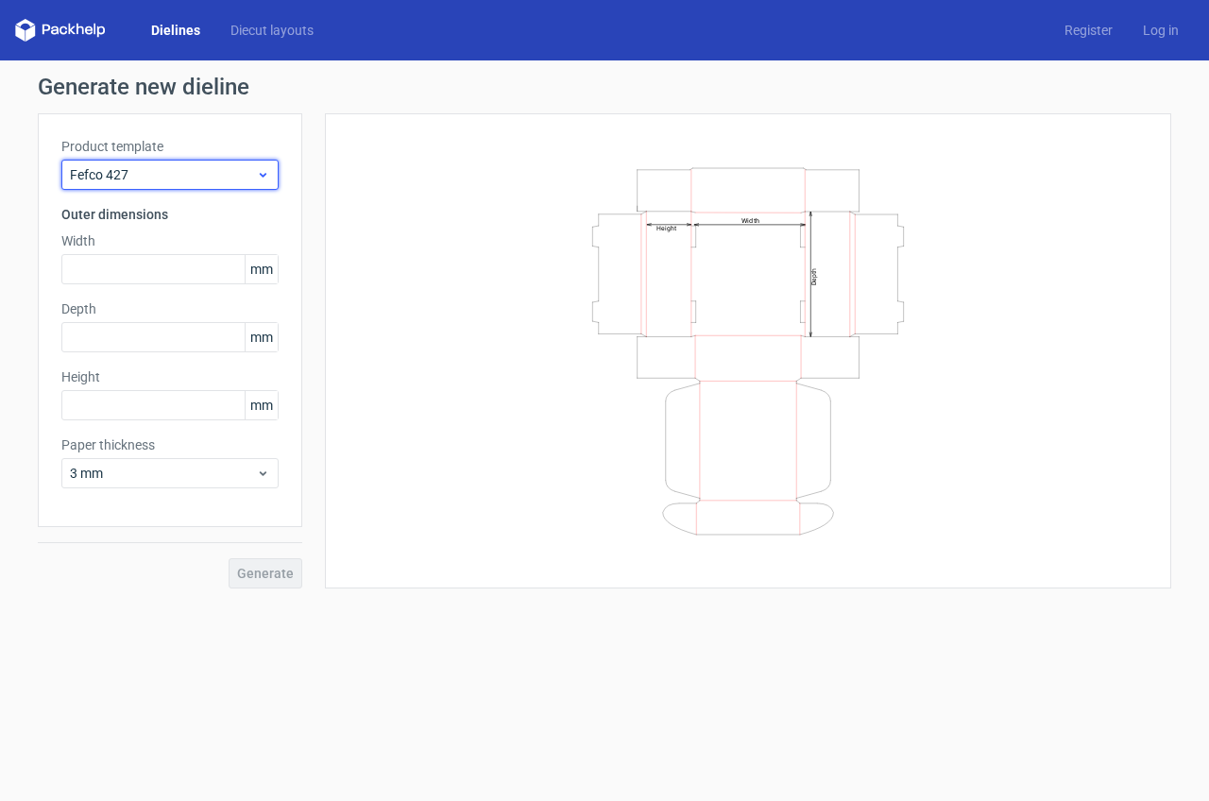
click at [132, 176] on span "Fefco 427" at bounding box center [163, 174] width 186 height 19
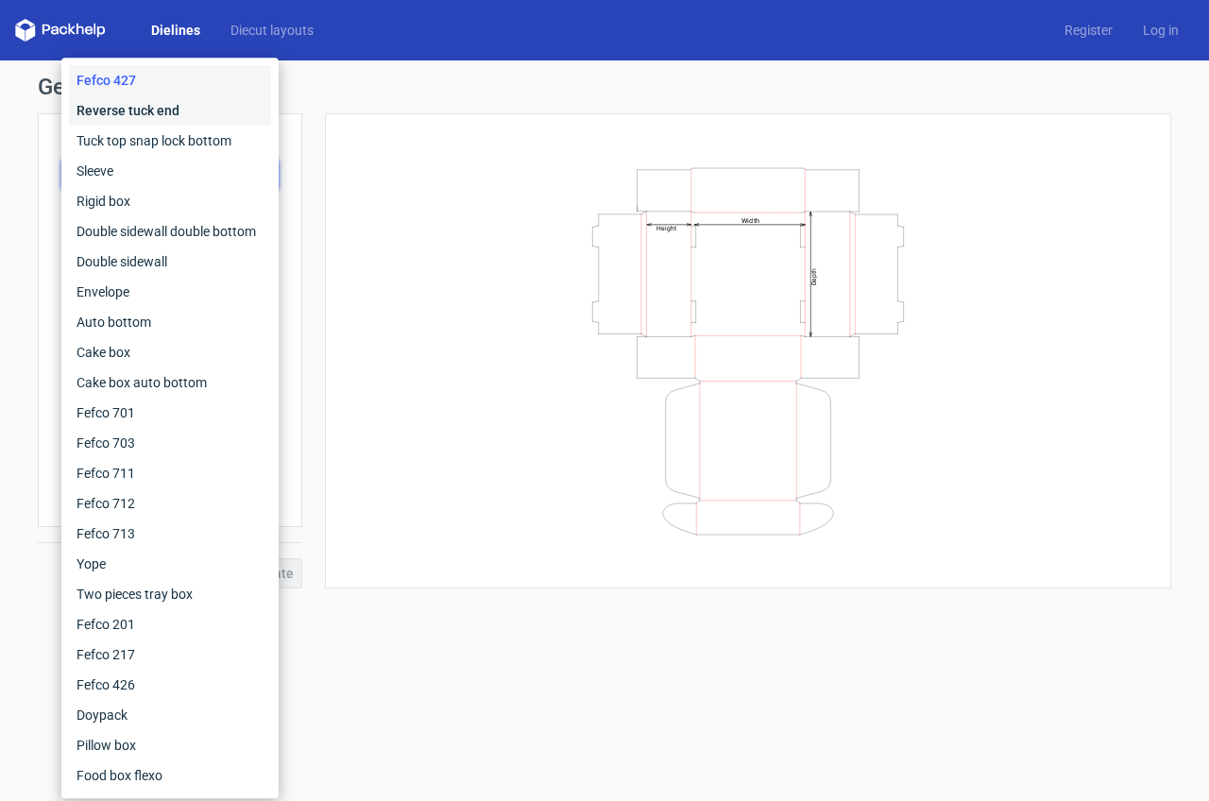
click at [126, 118] on div "Reverse tuck end" at bounding box center [170, 110] width 202 height 30
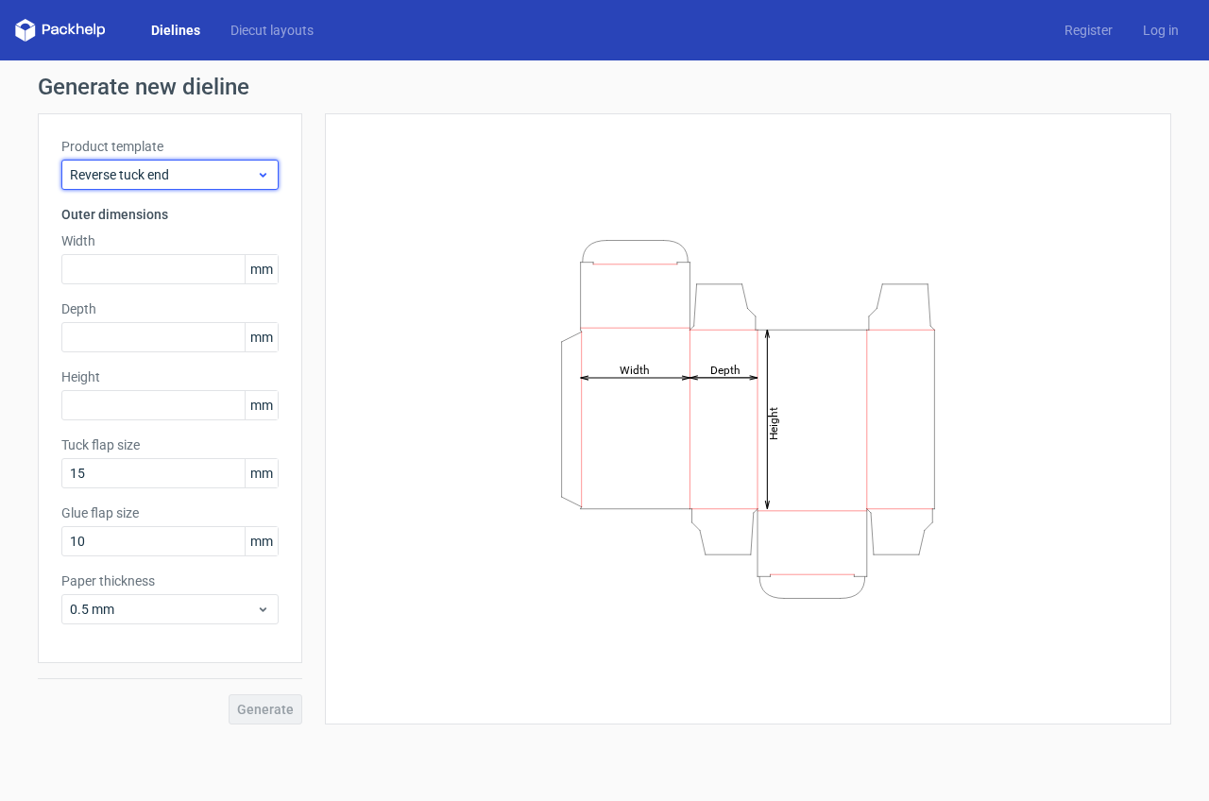
click at [172, 165] on span "Reverse tuck end" at bounding box center [163, 174] width 186 height 19
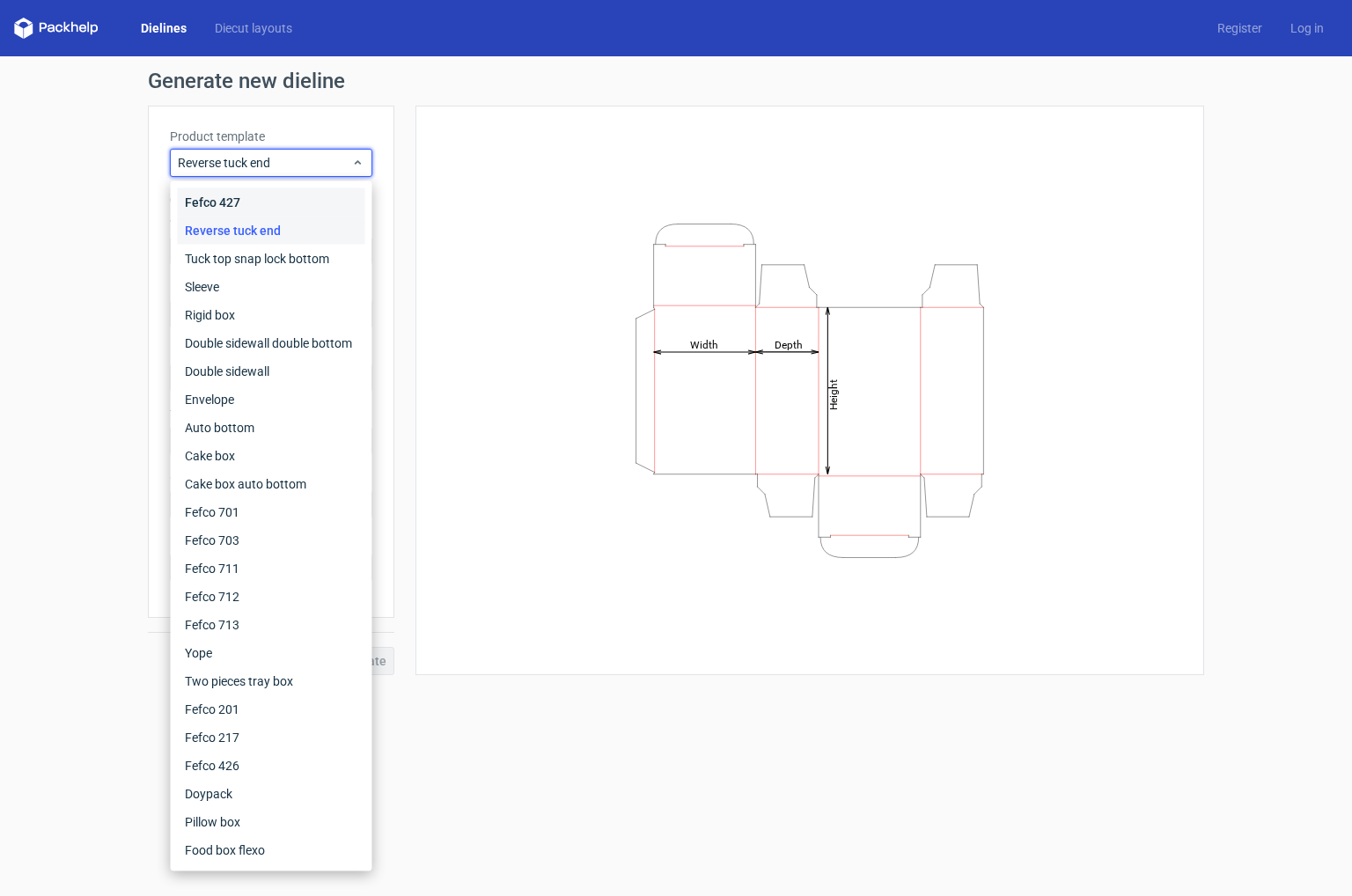
click at [227, 198] on div "Fefco 427" at bounding box center [271, 202] width 187 height 28
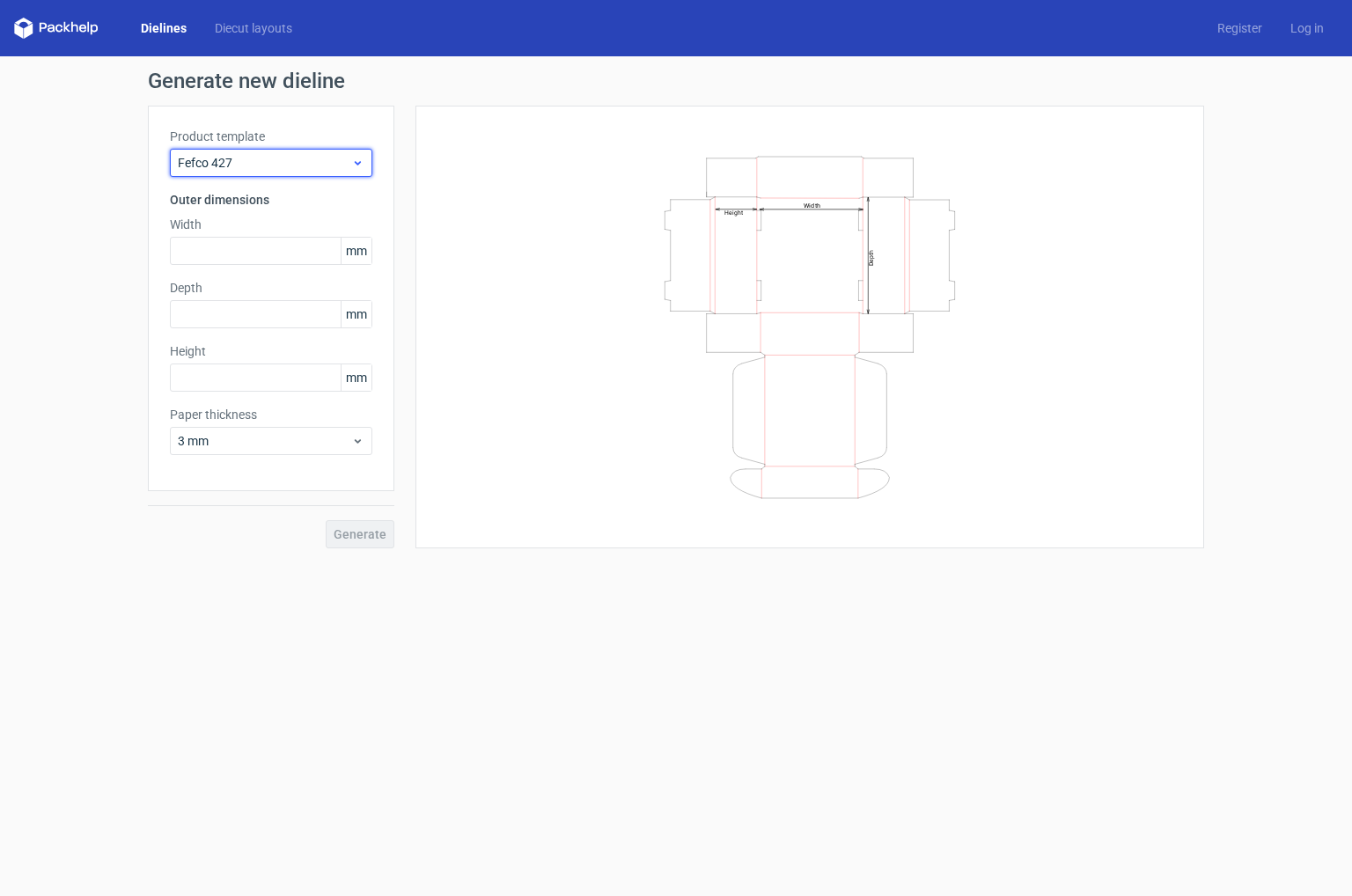
click at [247, 159] on span "Fefco 427" at bounding box center [265, 162] width 173 height 18
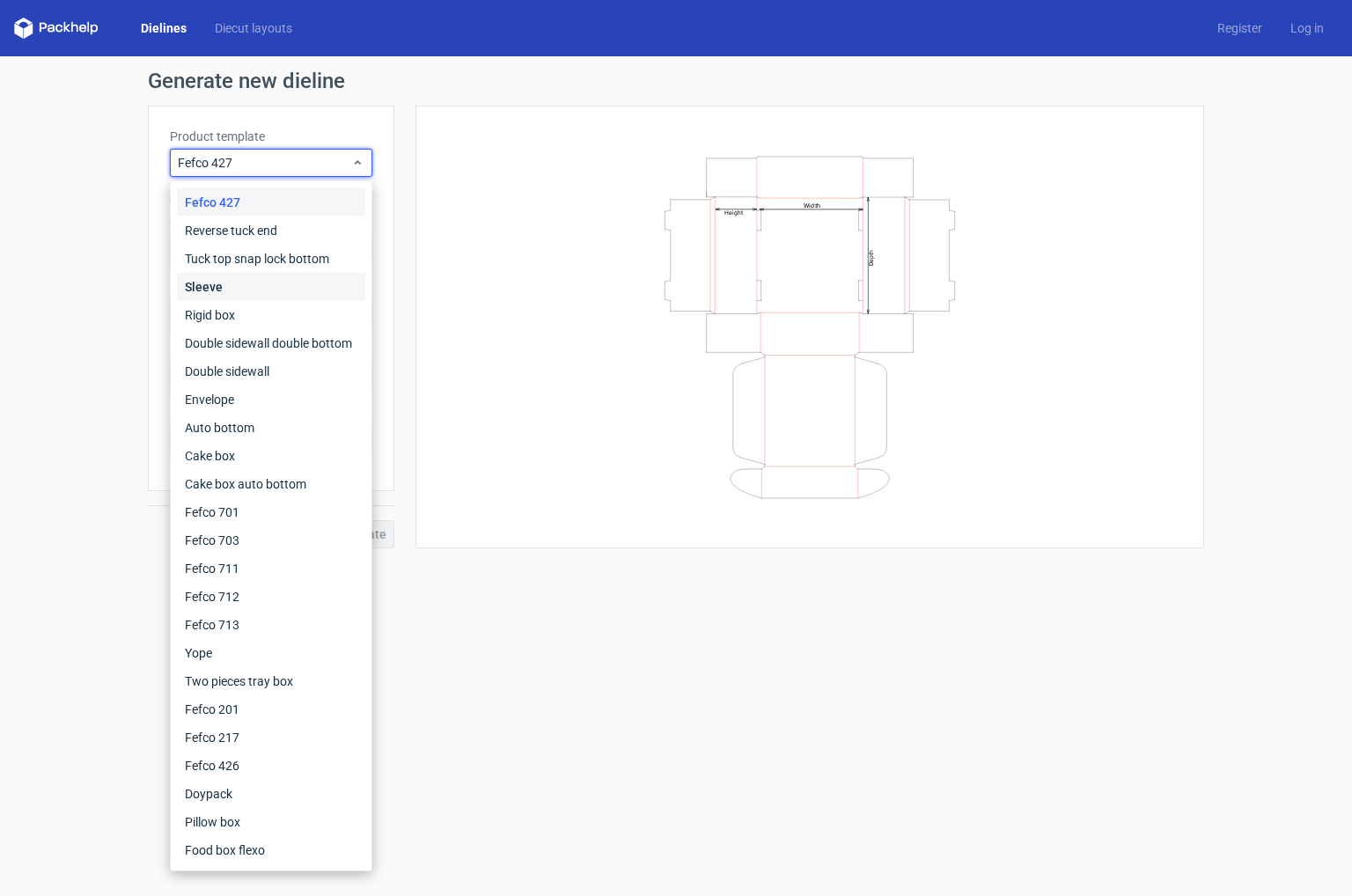
click at [222, 291] on div "Sleeve" at bounding box center [271, 287] width 187 height 28
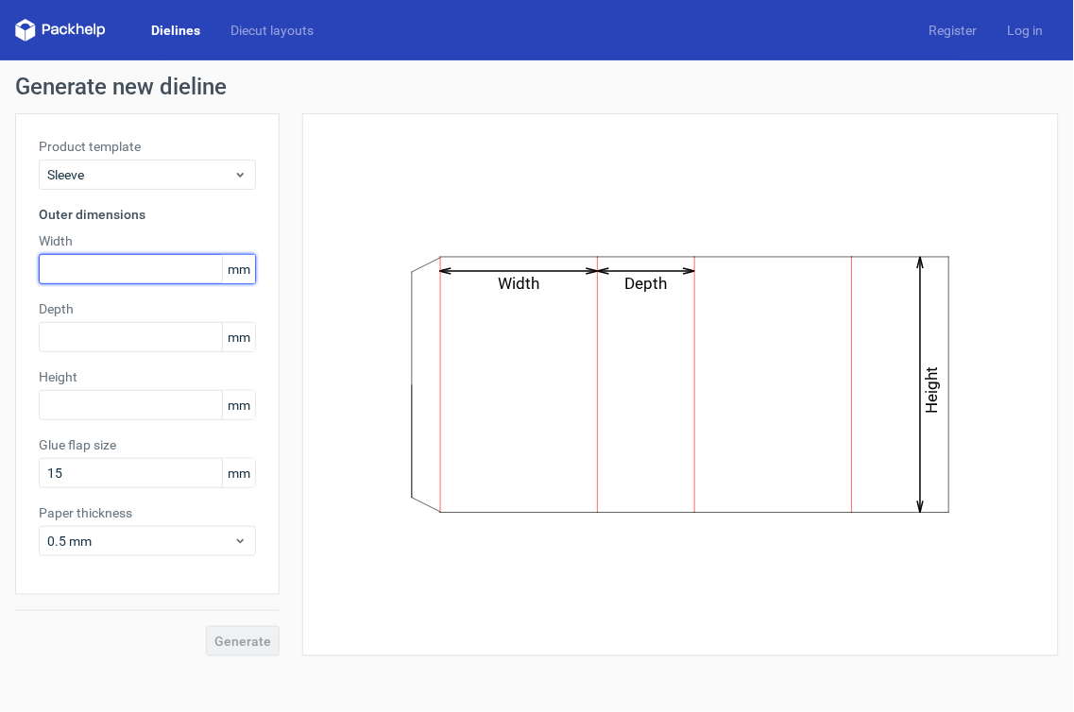
click at [114, 268] on input "text" at bounding box center [147, 269] width 217 height 30
